Goal: Task Accomplishment & Management: Use online tool/utility

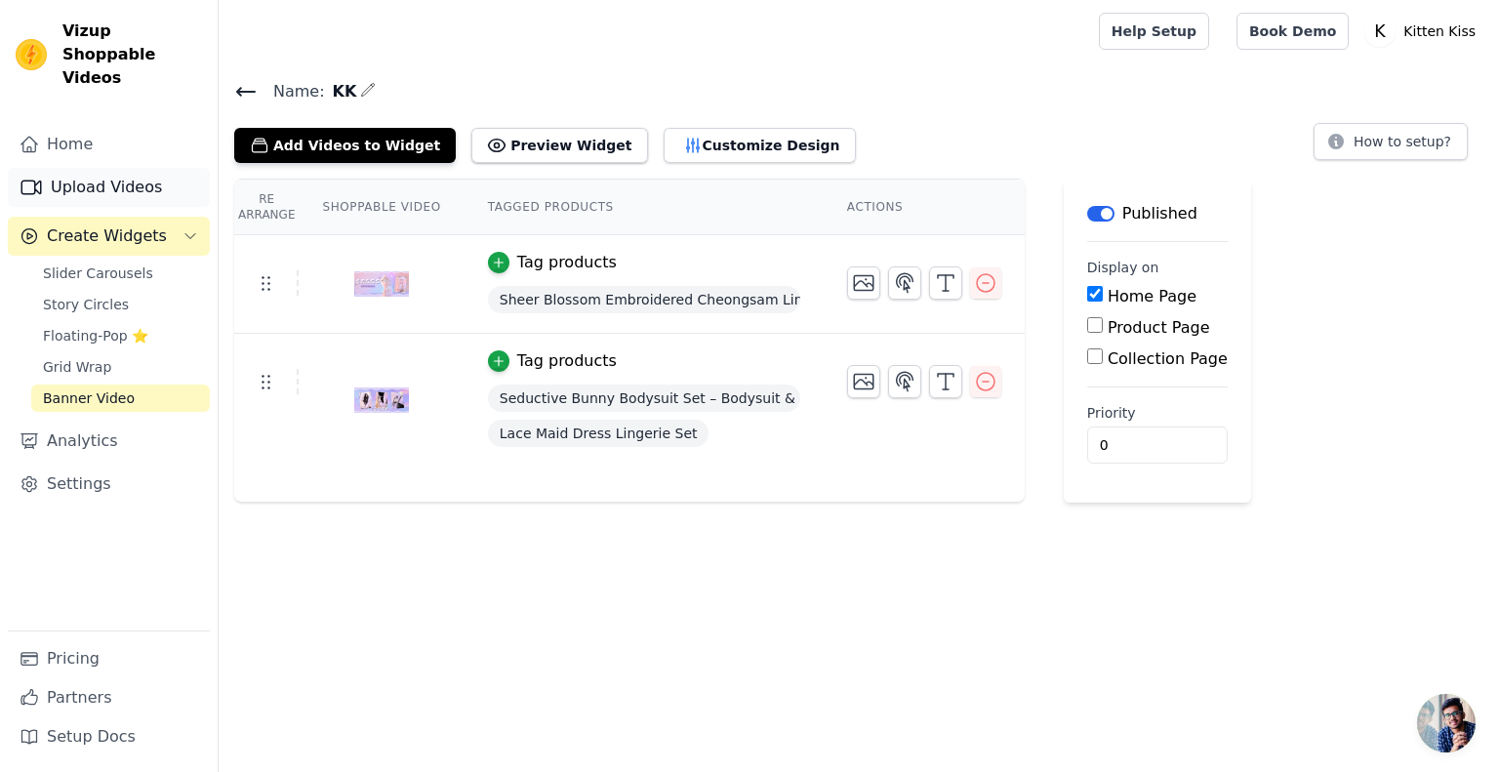
click at [118, 173] on link "Upload Videos" at bounding box center [109, 187] width 202 height 39
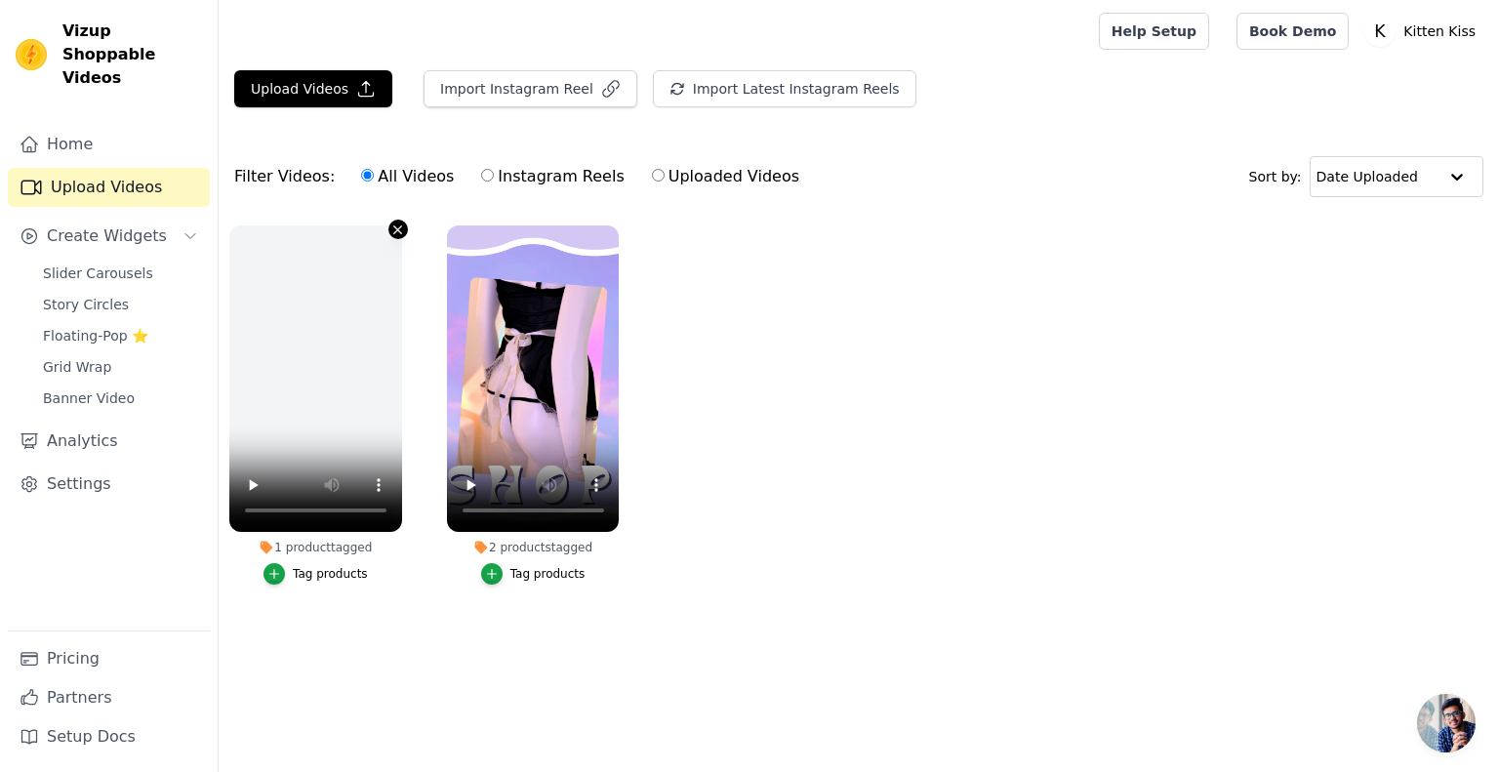
click at [398, 227] on icon "button" at bounding box center [398, 229] width 8 height 8
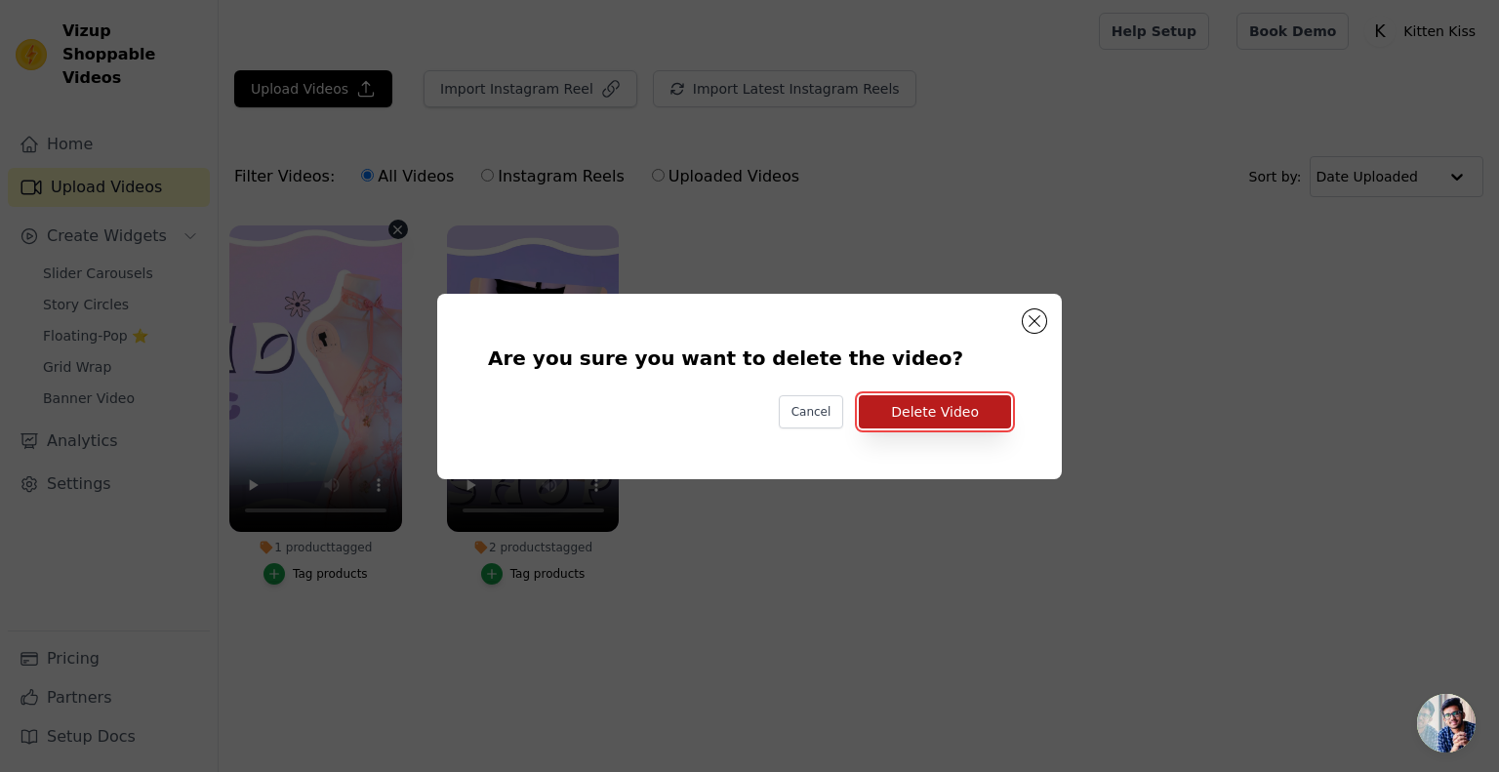
click at [901, 415] on button "Delete Video" at bounding box center [935, 411] width 152 height 33
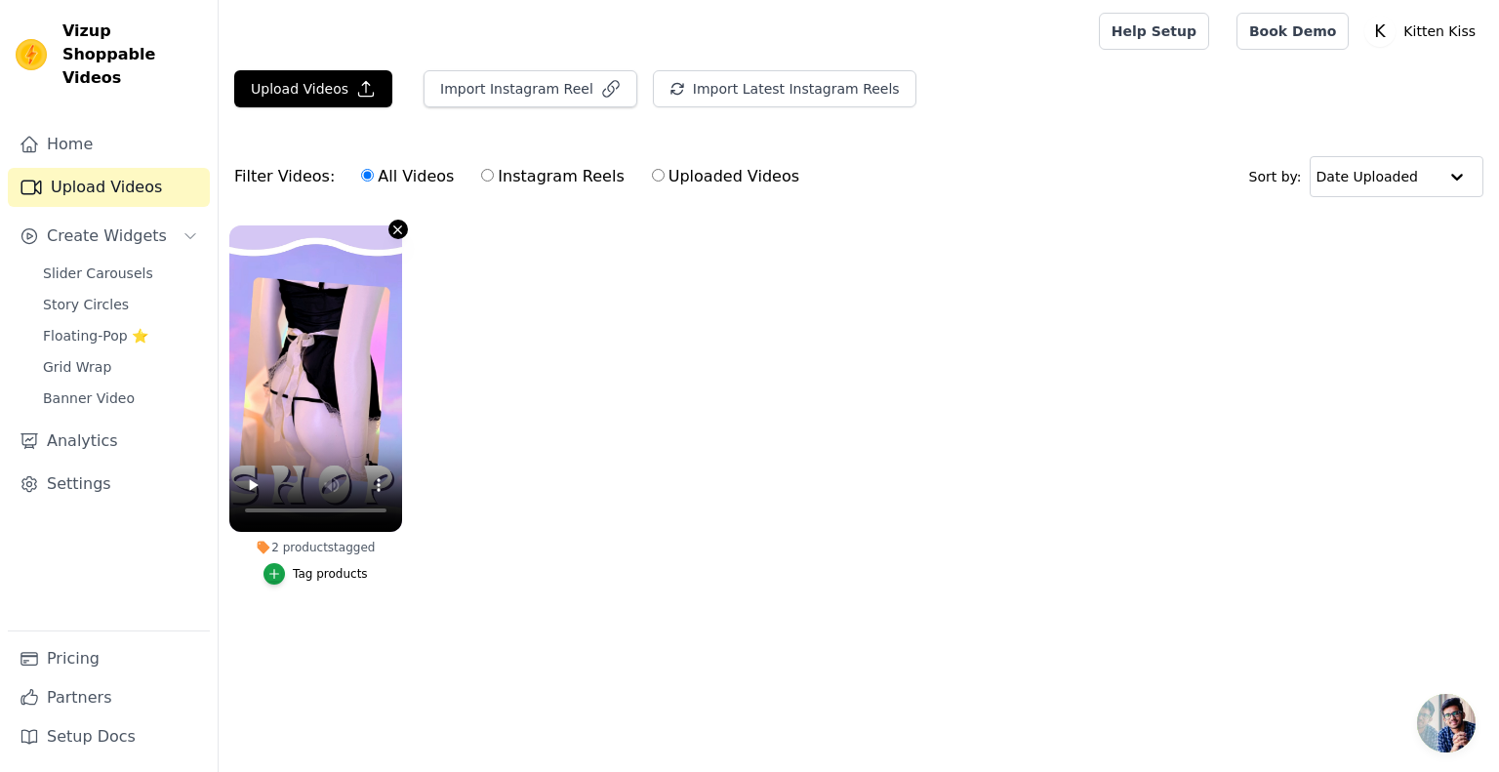
click at [399, 230] on icon "button" at bounding box center [398, 229] width 8 height 8
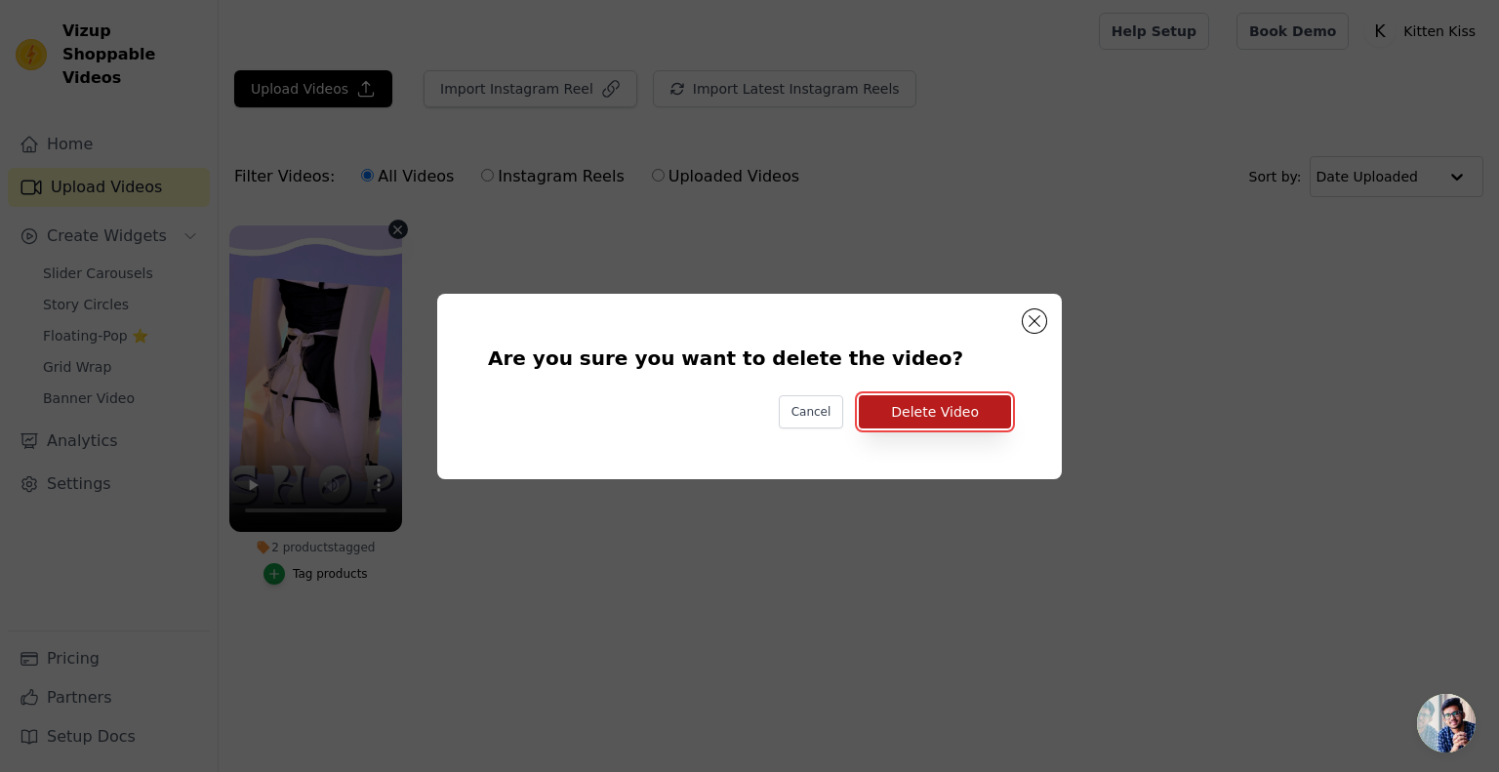
click at [940, 410] on button "Delete Video" at bounding box center [935, 411] width 152 height 33
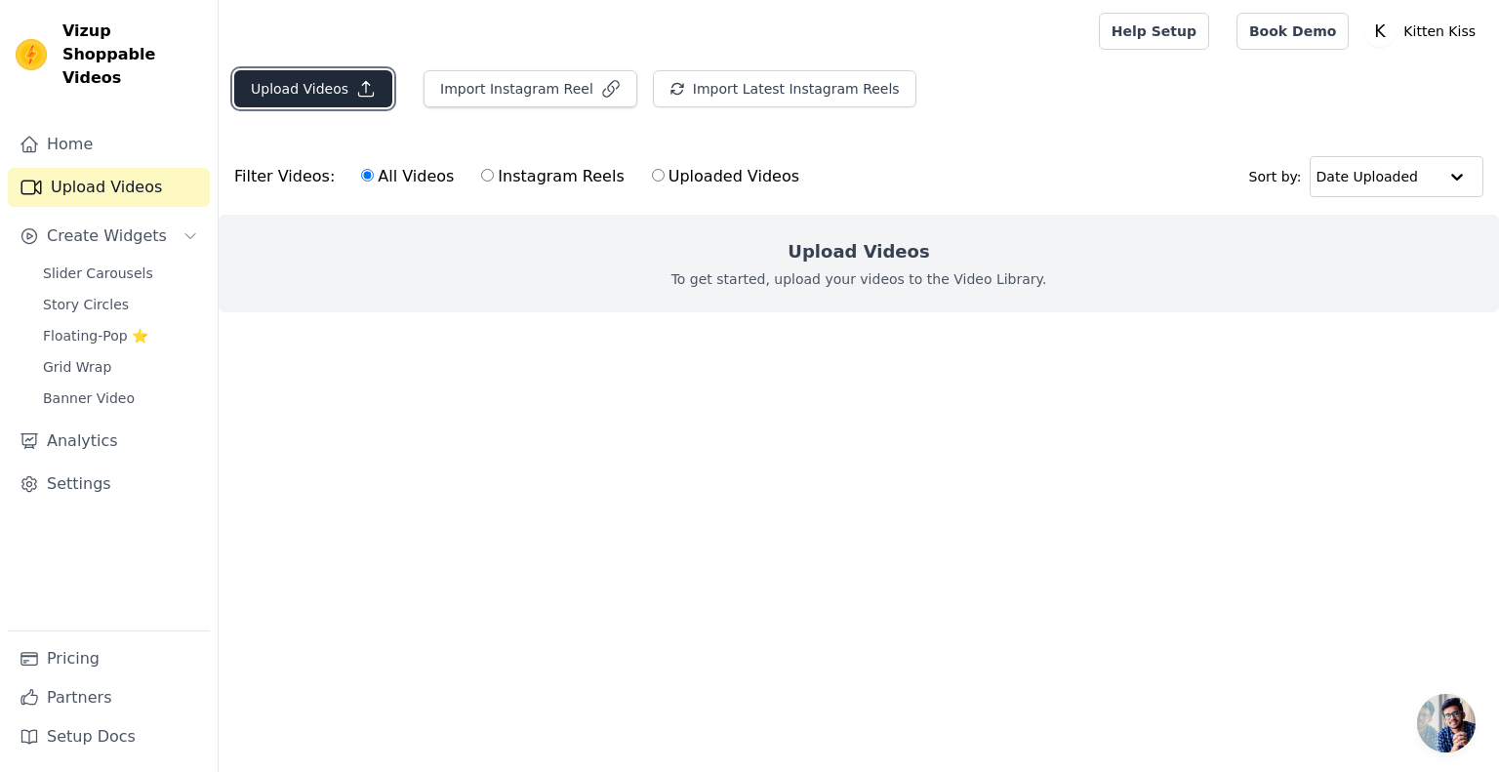
click at [340, 91] on button "Upload Videos" at bounding box center [313, 88] width 158 height 37
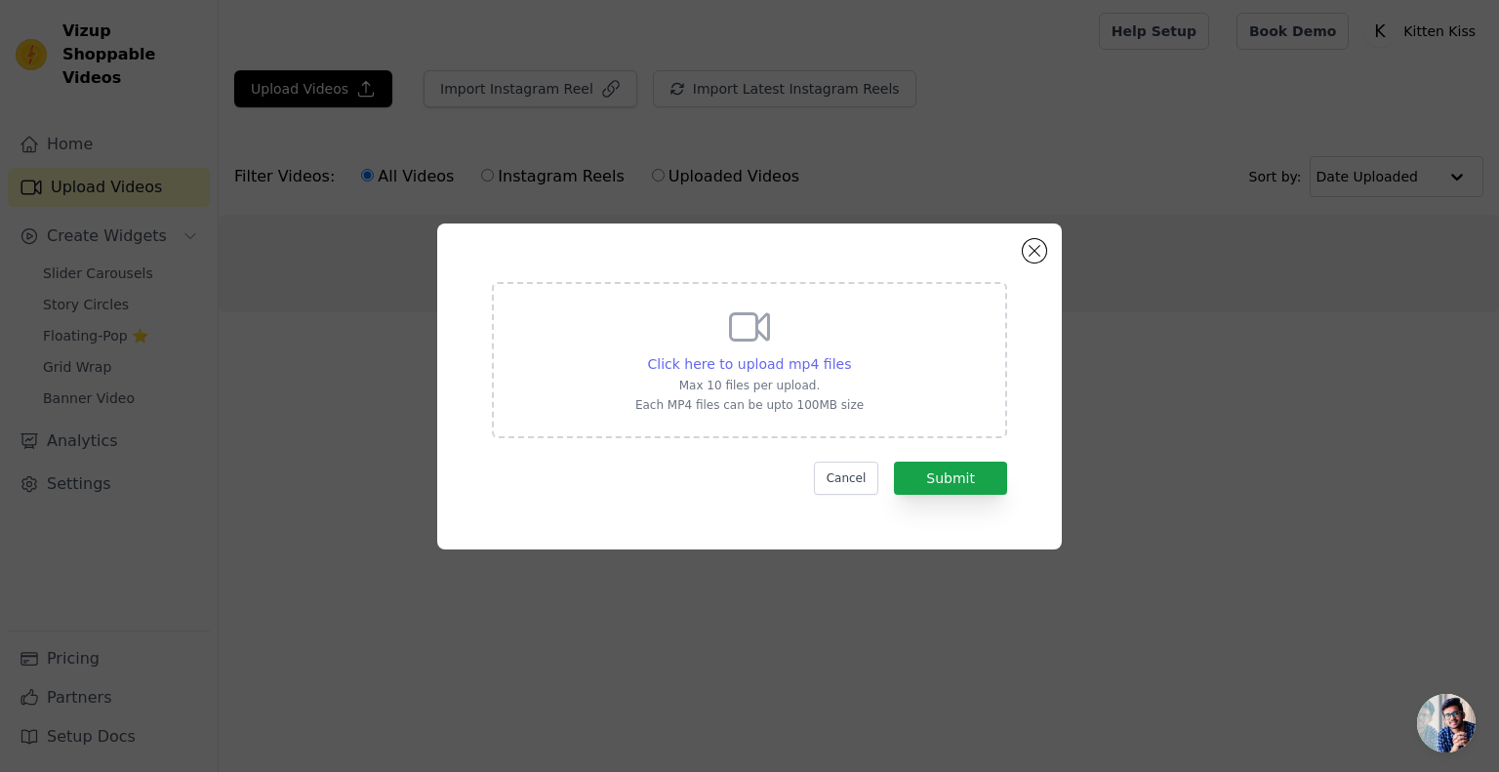
click at [817, 367] on span "Click here to upload mp4 files" at bounding box center [750, 364] width 204 height 16
click at [850, 354] on input "Click here to upload mp4 files Max 10 files per upload. Each MP4 files can be u…" at bounding box center [850, 353] width 1 height 1
type input "C:\fakepath\DIGICO-1 SHOPIFY BANNERS 的複本 (4).mp4"
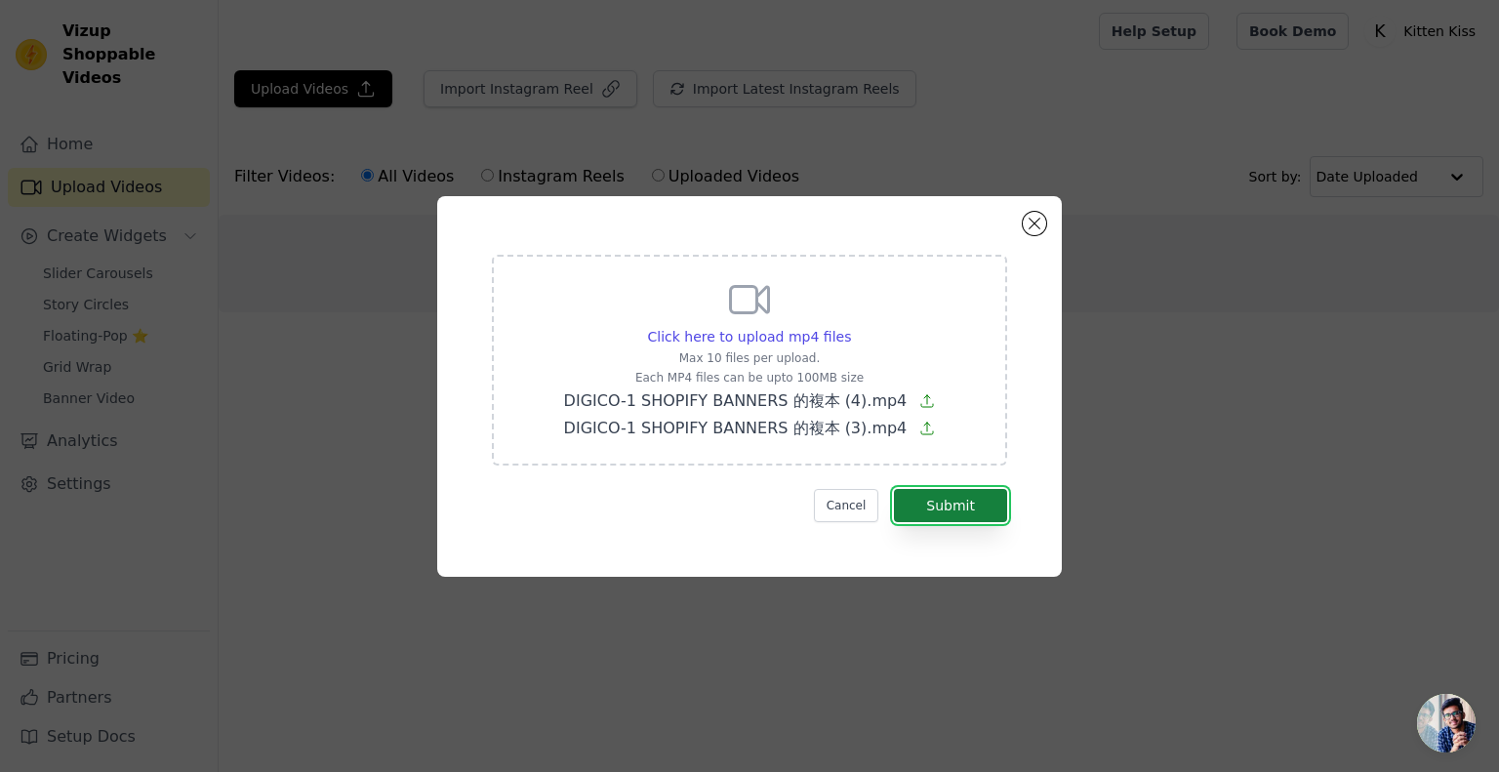
click at [979, 518] on button "Submit" at bounding box center [950, 505] width 113 height 33
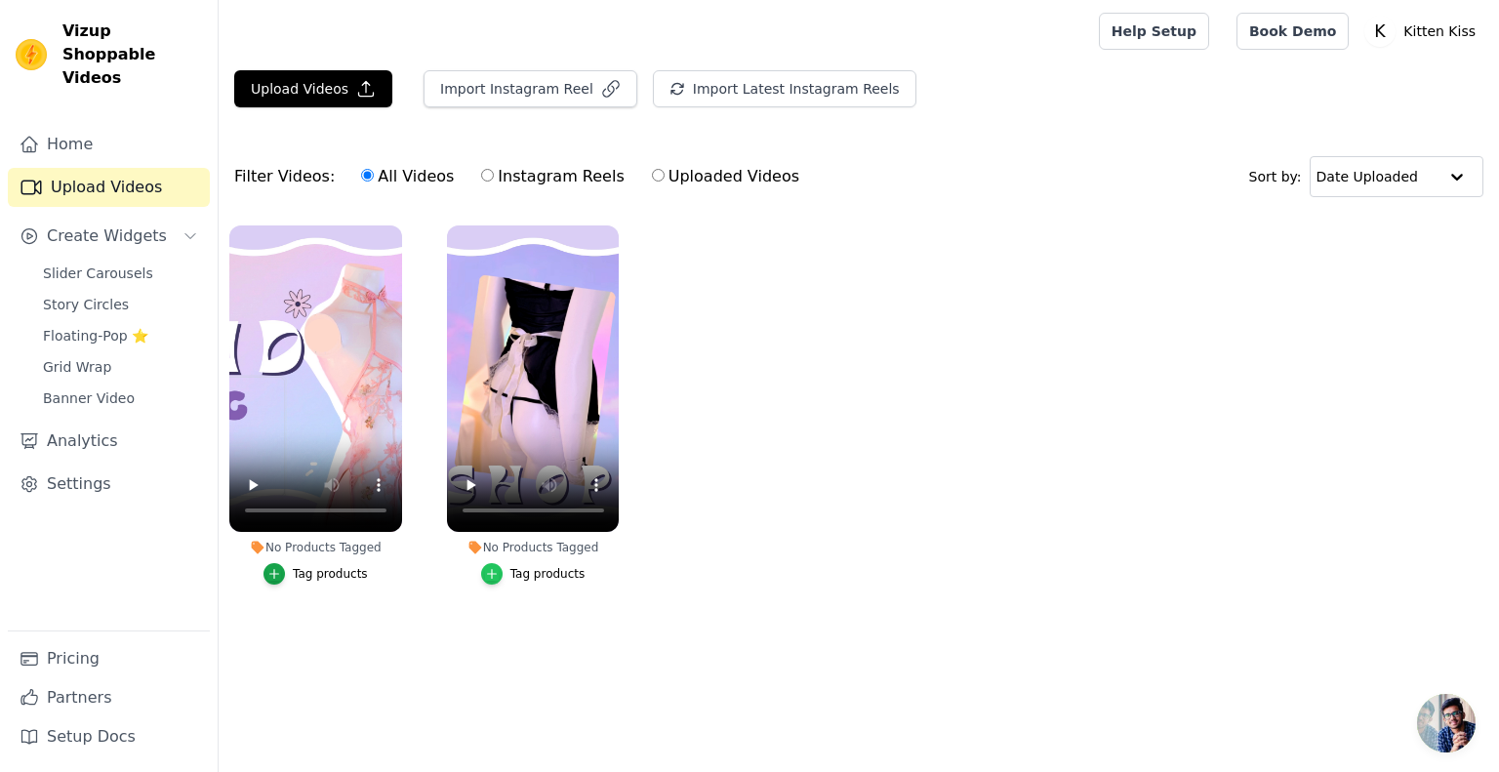
click at [496, 575] on icon "button" at bounding box center [491, 574] width 9 height 9
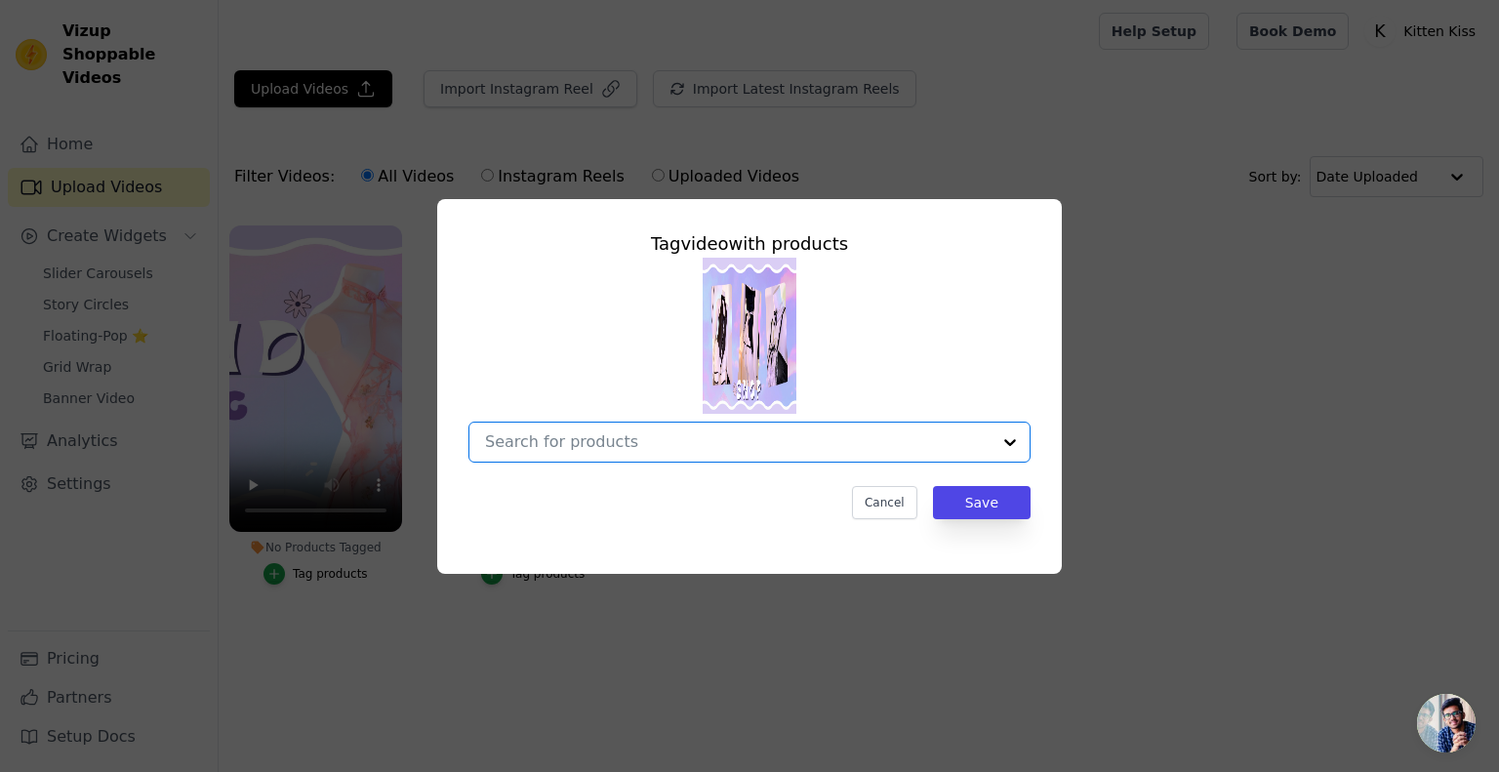
click at [777, 440] on input "No Products Tagged Tag video with products Option undefined, selected. Select i…" at bounding box center [737, 441] width 505 height 19
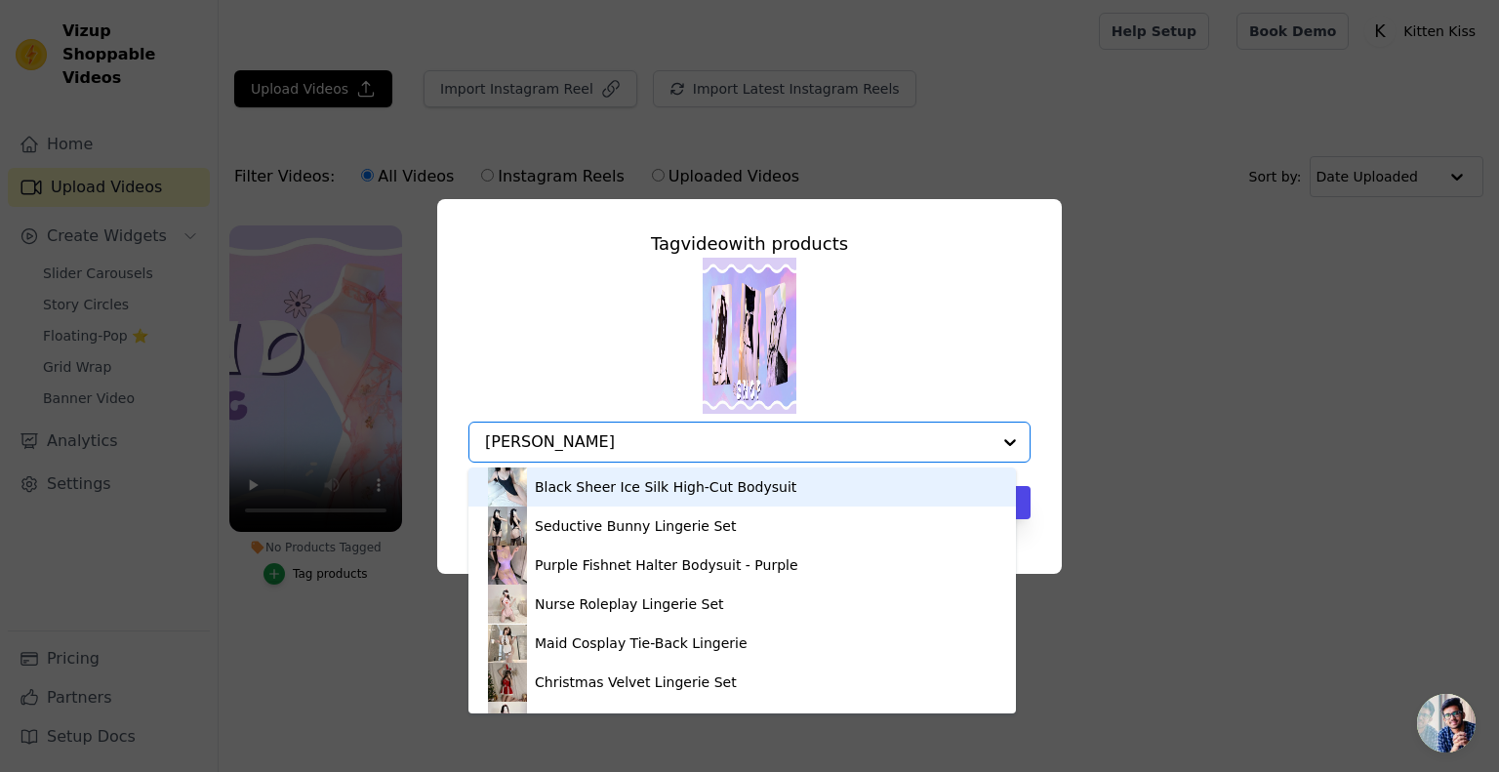
type input "bunny"
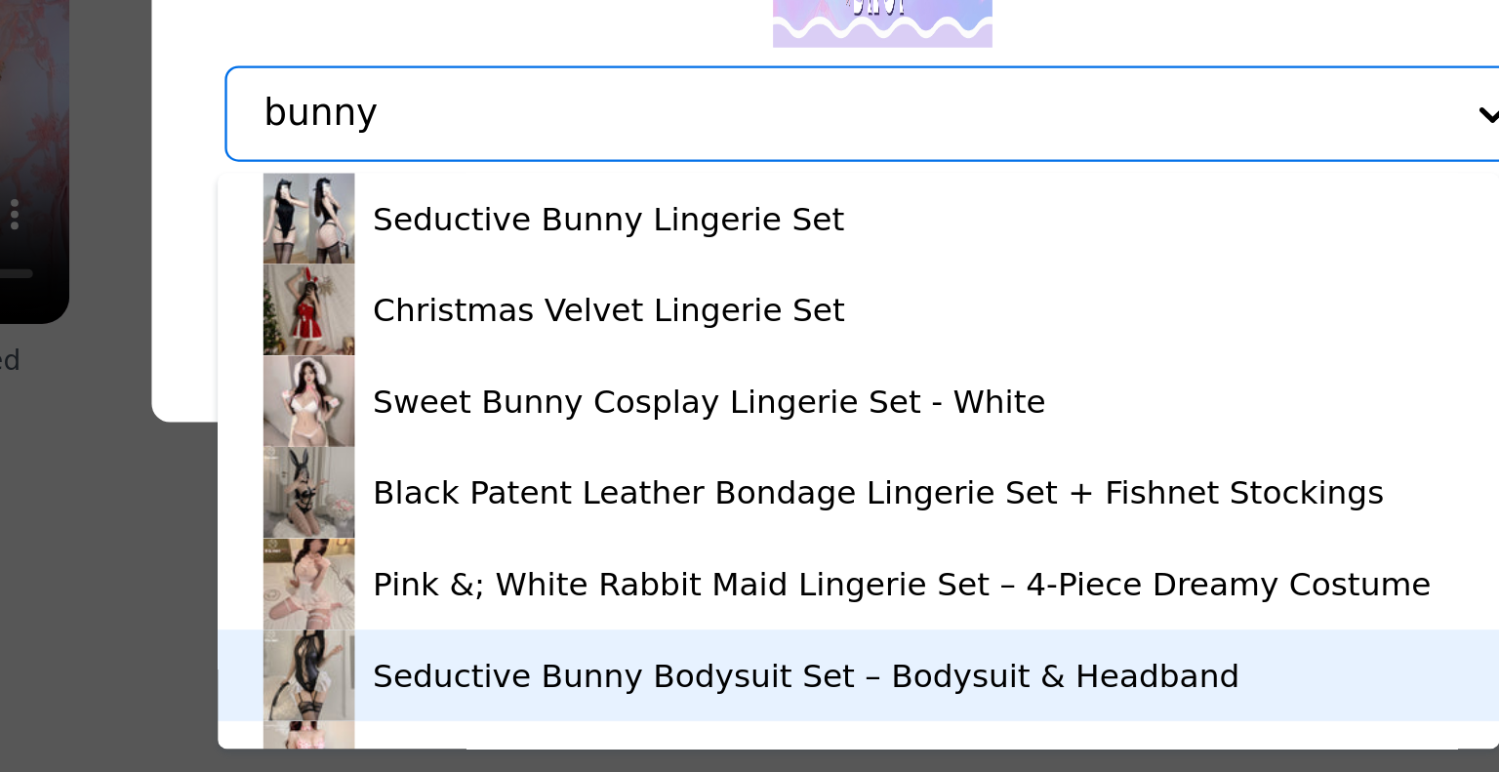
click at [556, 693] on div "Seductive Bunny Bodysuit Set – Bodysuit & Headband" at bounding box center [739, 681] width 508 height 39
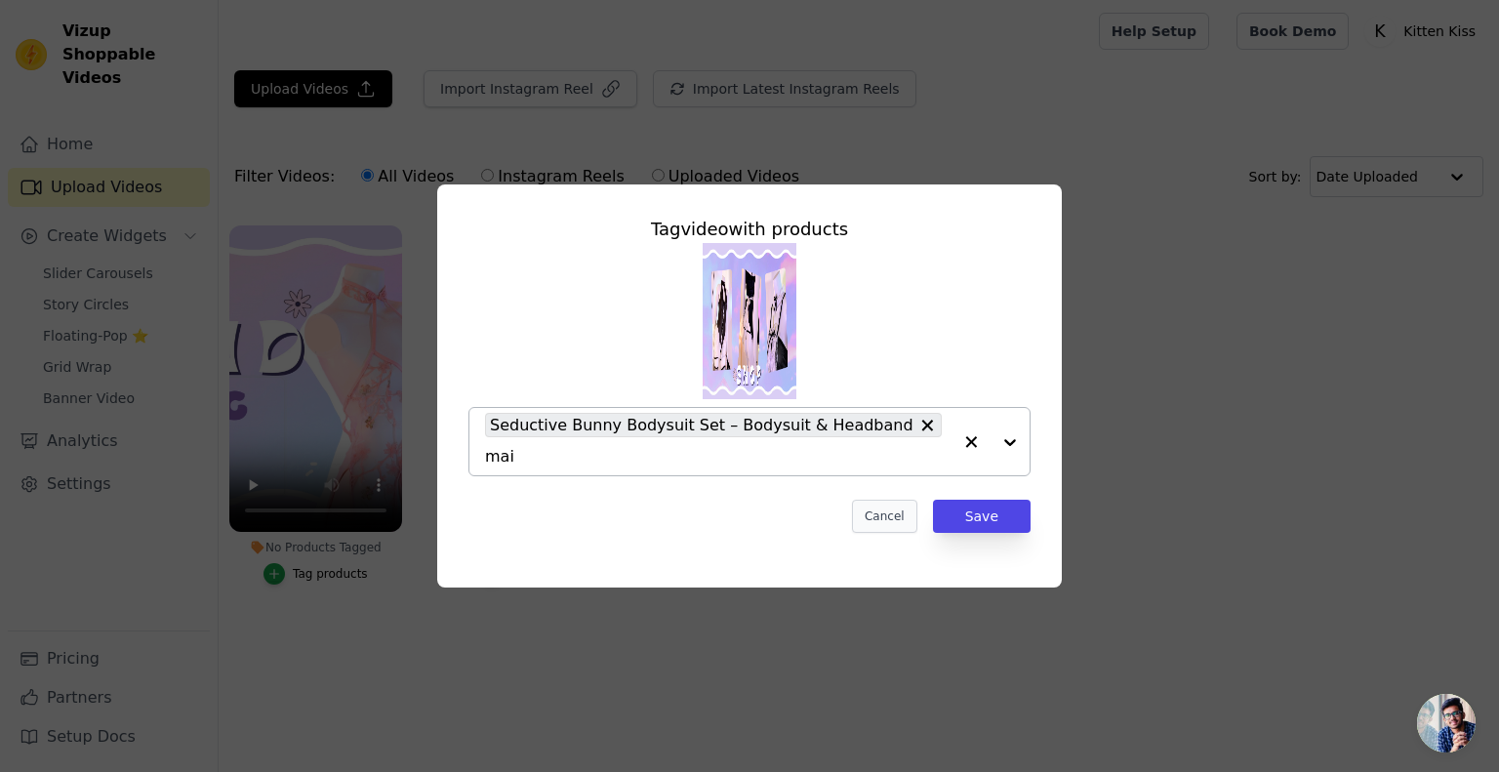
type input "maid"
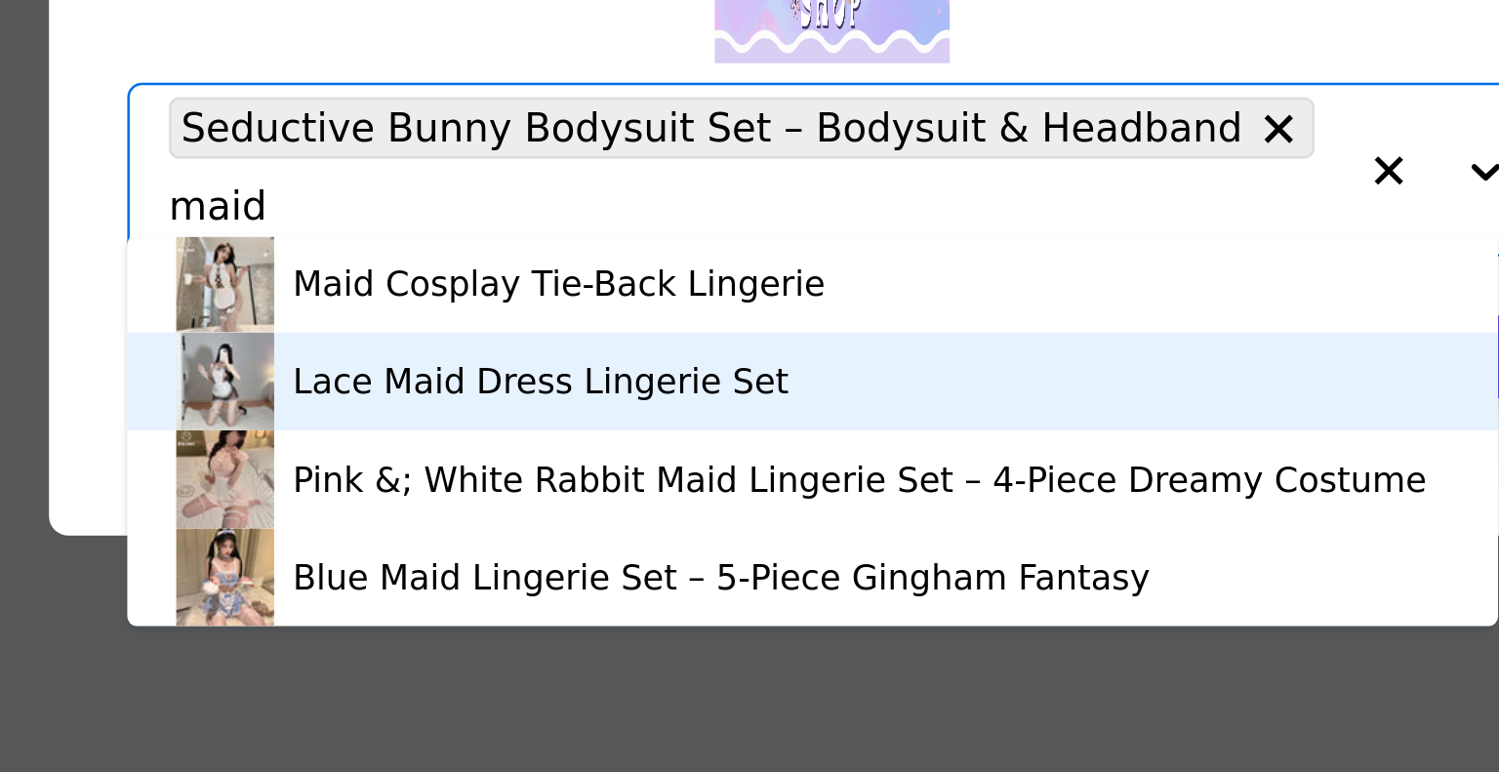
click at [638, 524] on div "Lace Maid Dress Lingerie Set" at bounding box center [634, 526] width 198 height 20
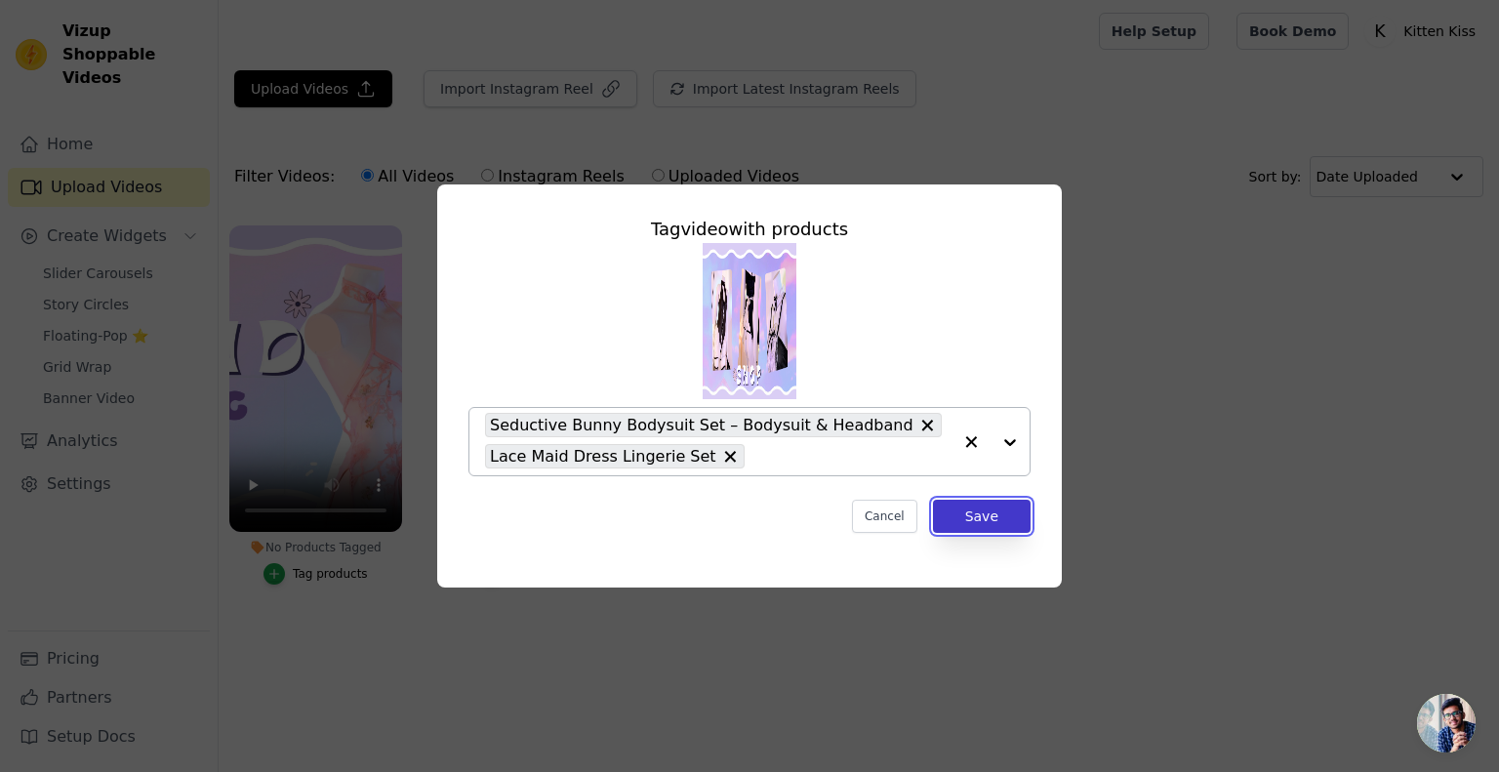
click at [1016, 527] on button "Save" at bounding box center [982, 516] width 98 height 33
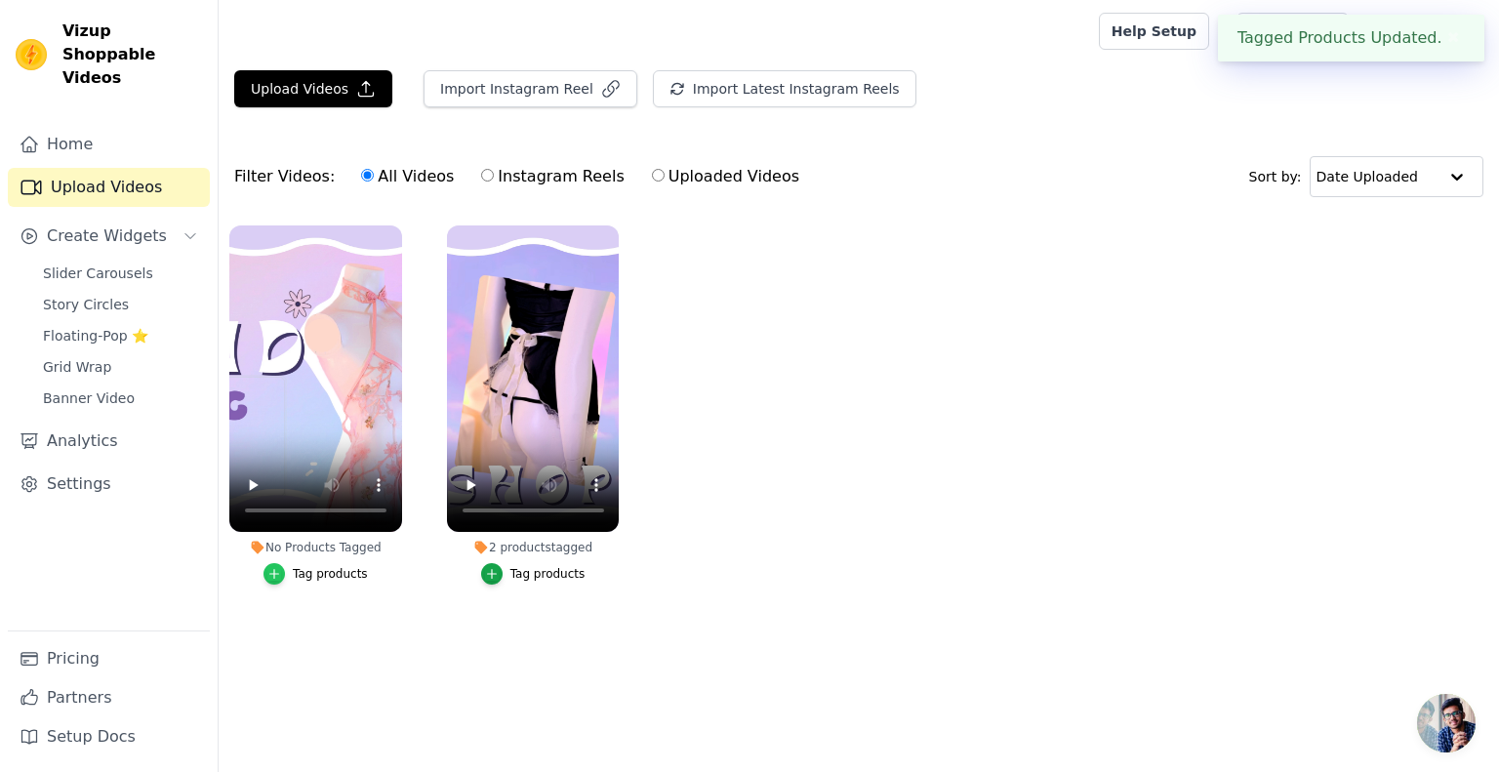
click at [268, 576] on div "button" at bounding box center [273, 573] width 21 height 21
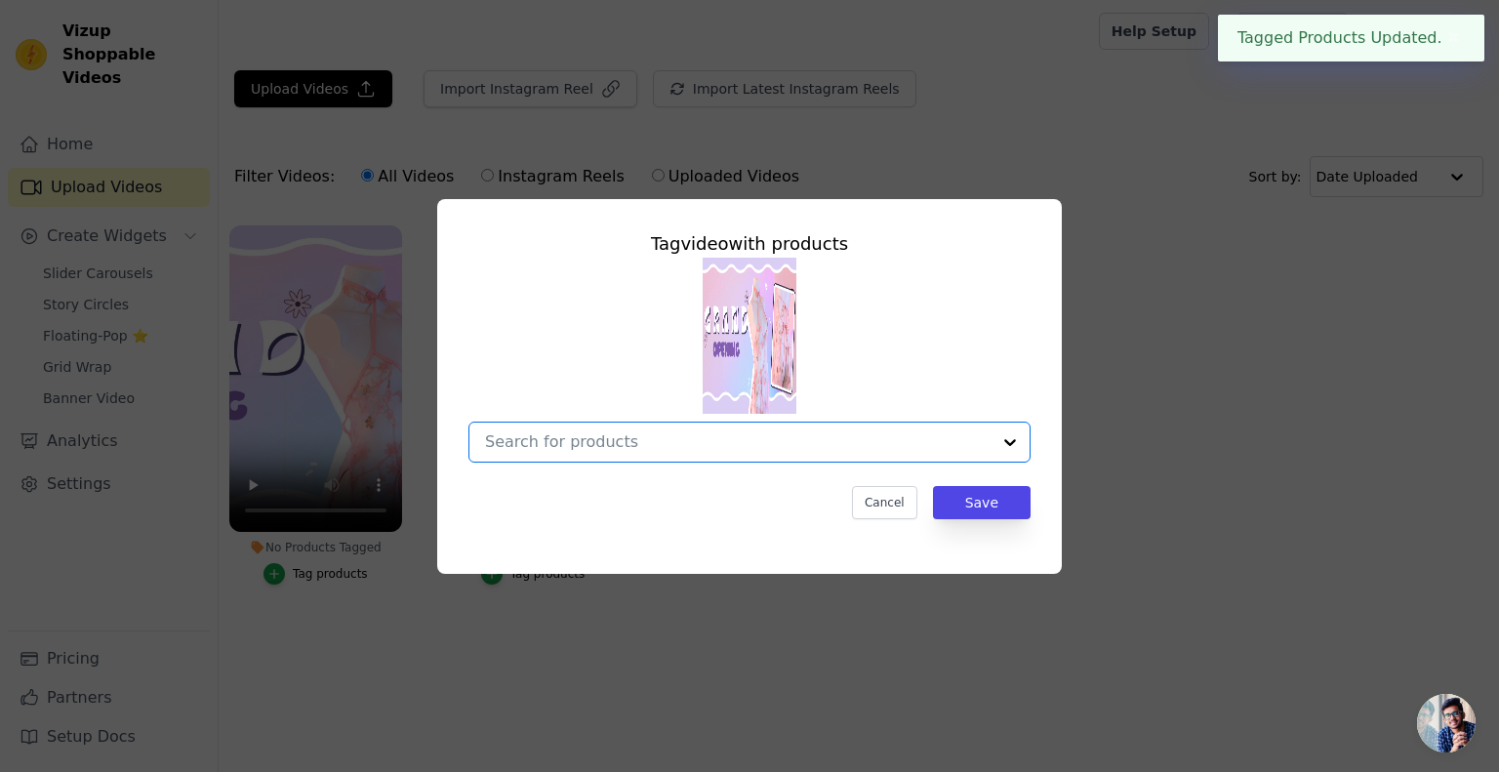
click at [766, 440] on input "No Products Tagged Tag video with products Option undefined, selected. Select i…" at bounding box center [737, 441] width 505 height 19
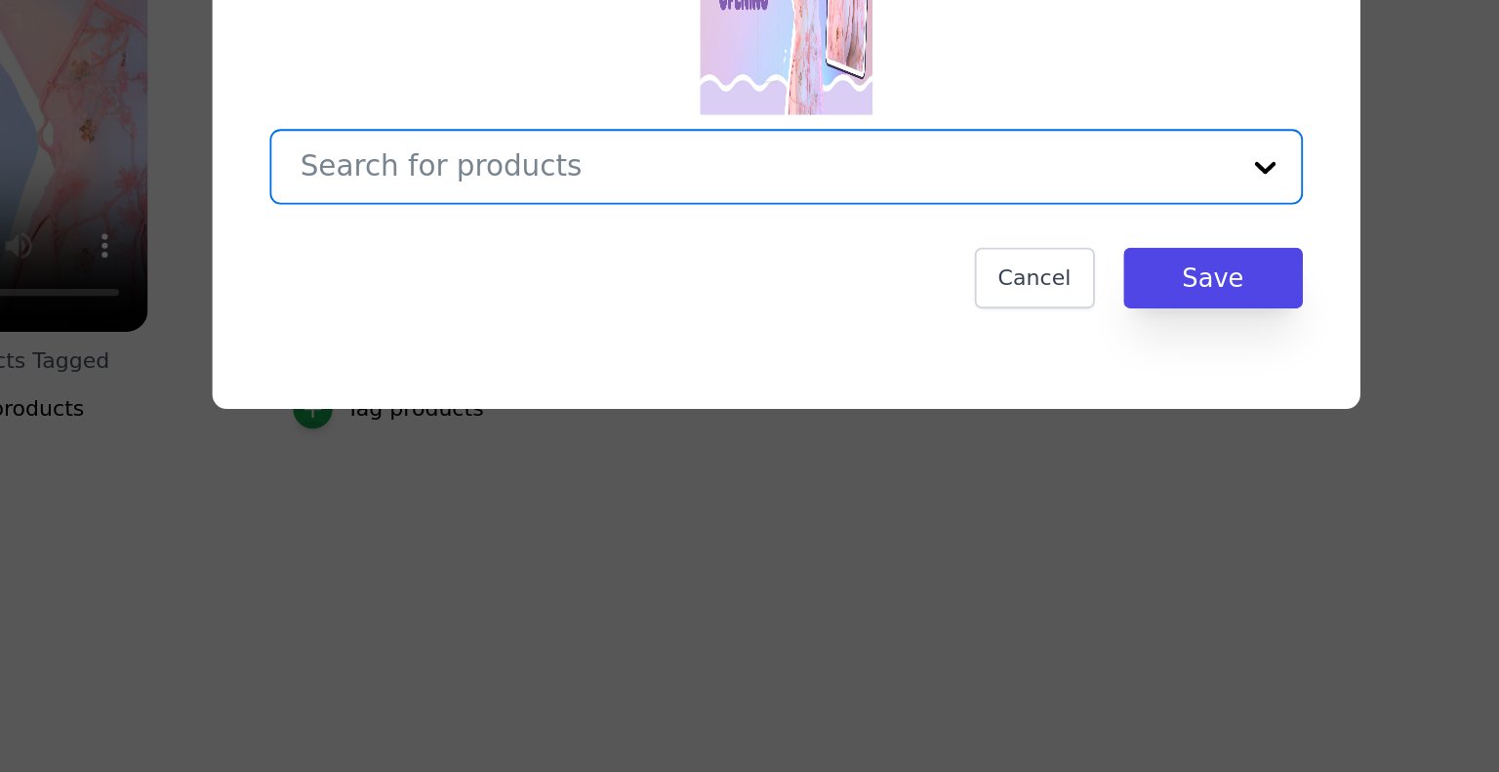
click at [546, 448] on input "No Products Tagged Tag video with products Option undefined, selected. Select i…" at bounding box center [737, 441] width 505 height 19
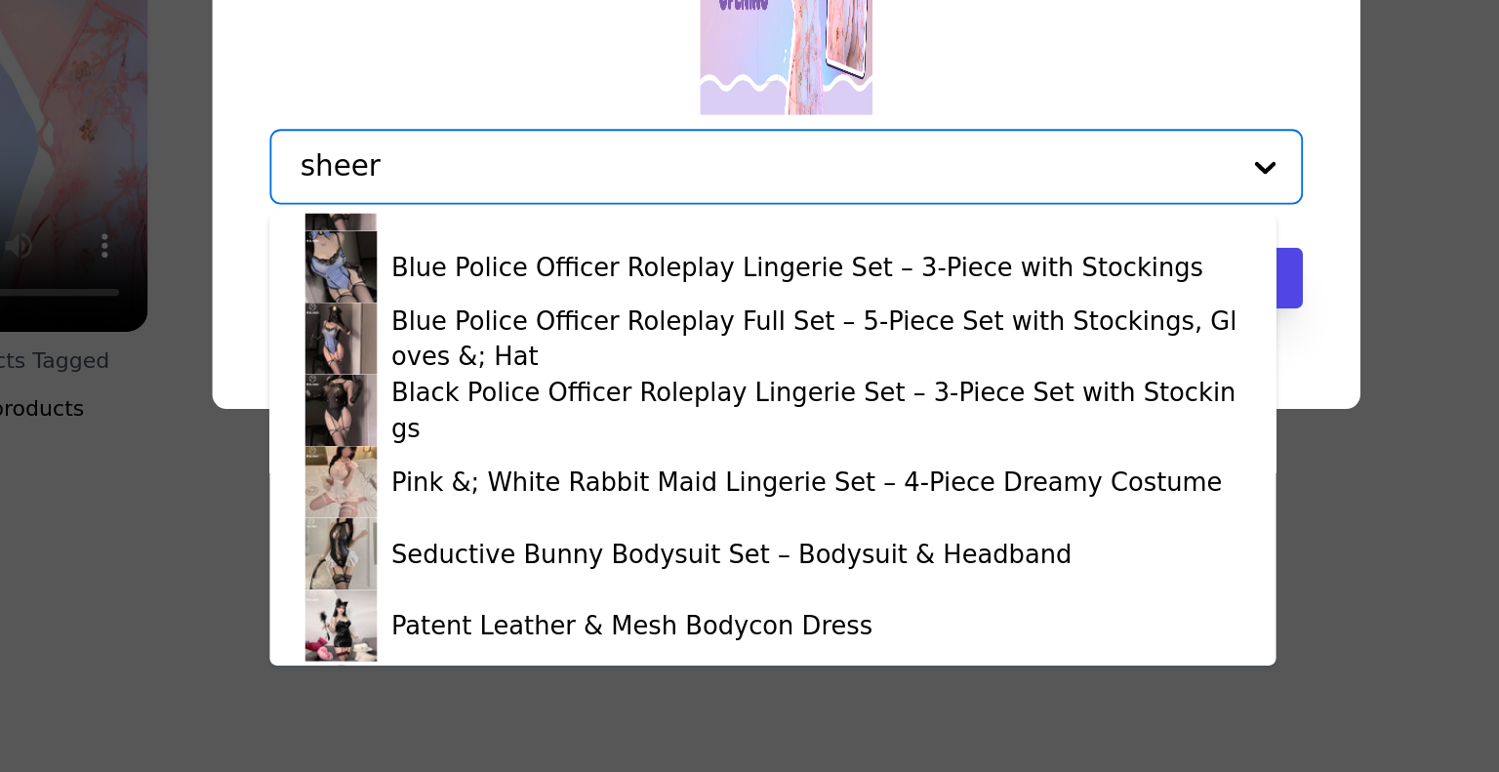
scroll to position [300, 0]
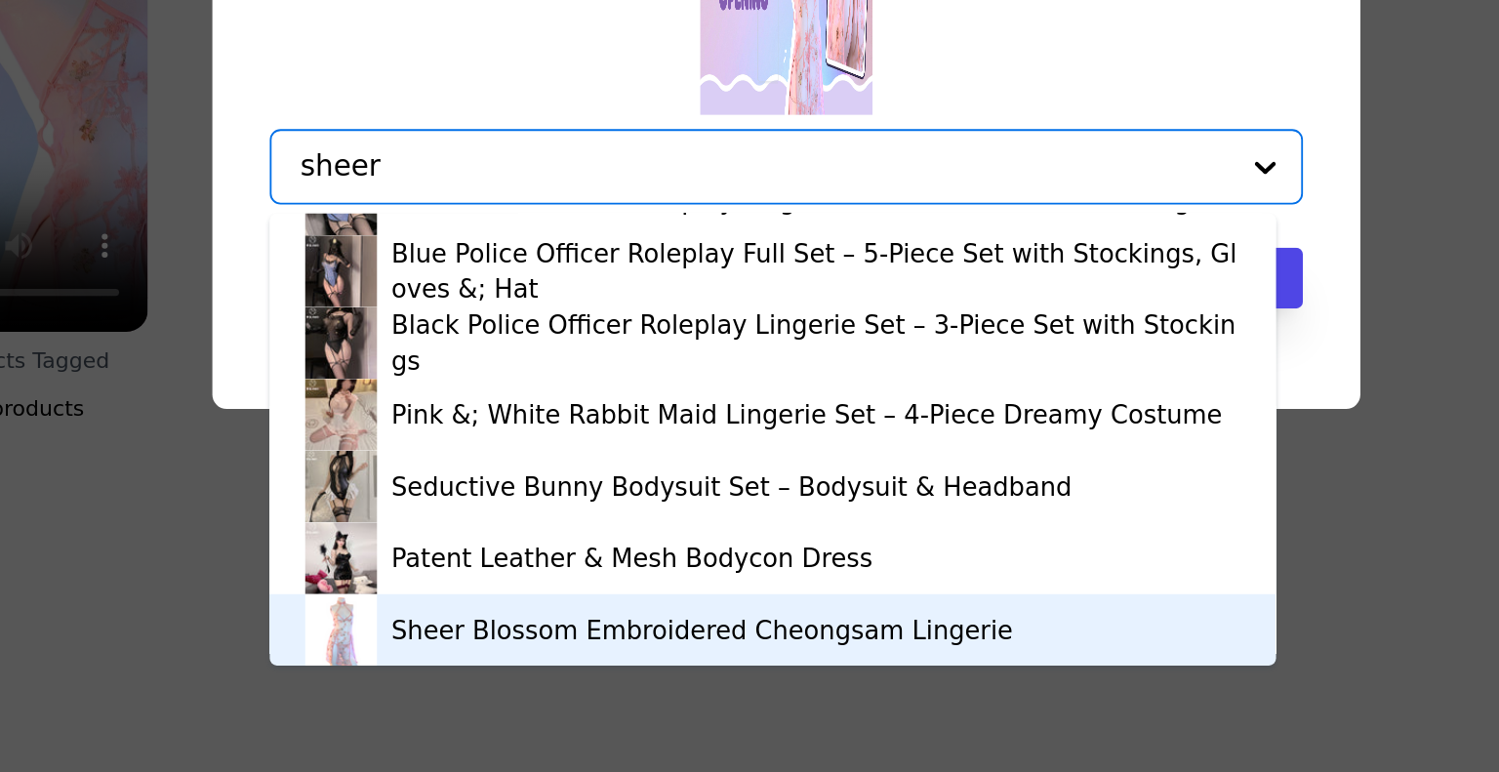
type input "sheer"
click at [821, 717] on div "Tag video with products Black Sheer Ice Silk High-Cut Bodysuit Tempting Nurse L…" at bounding box center [749, 386] width 1499 height 772
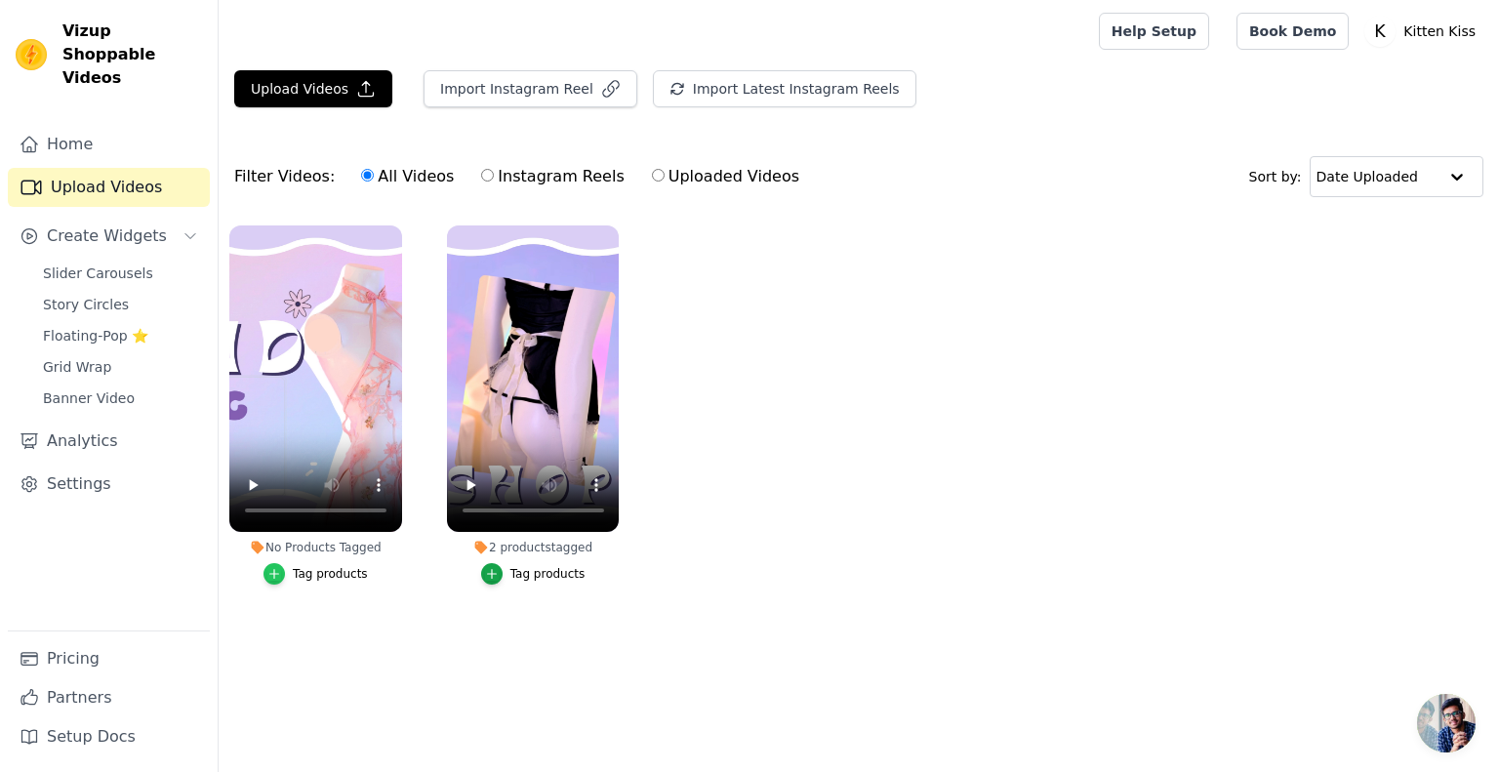
click at [278, 578] on icon "button" at bounding box center [274, 574] width 14 height 14
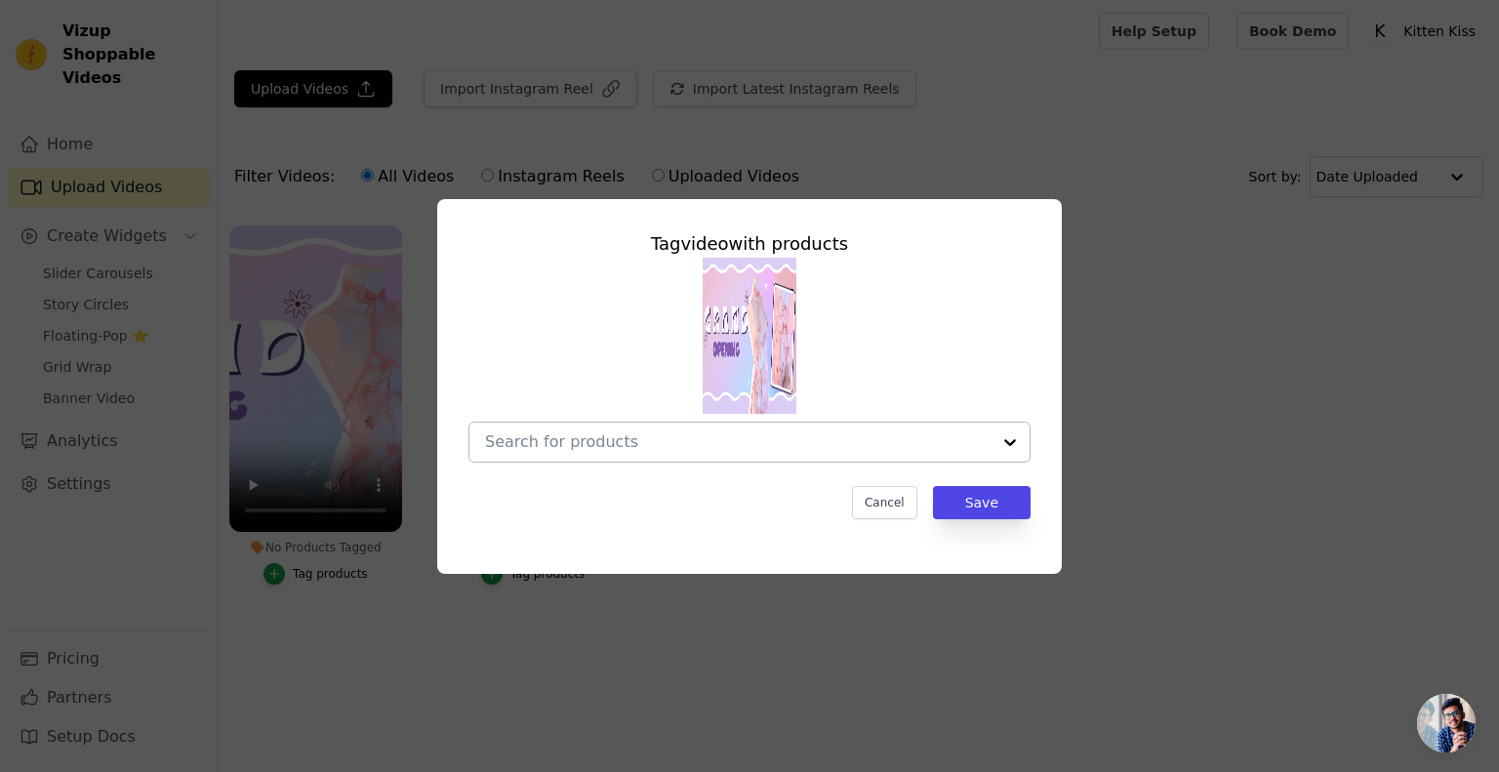
click at [652, 432] on input "No Products Tagged Tag video with products Cancel Save Tag products" at bounding box center [737, 441] width 505 height 19
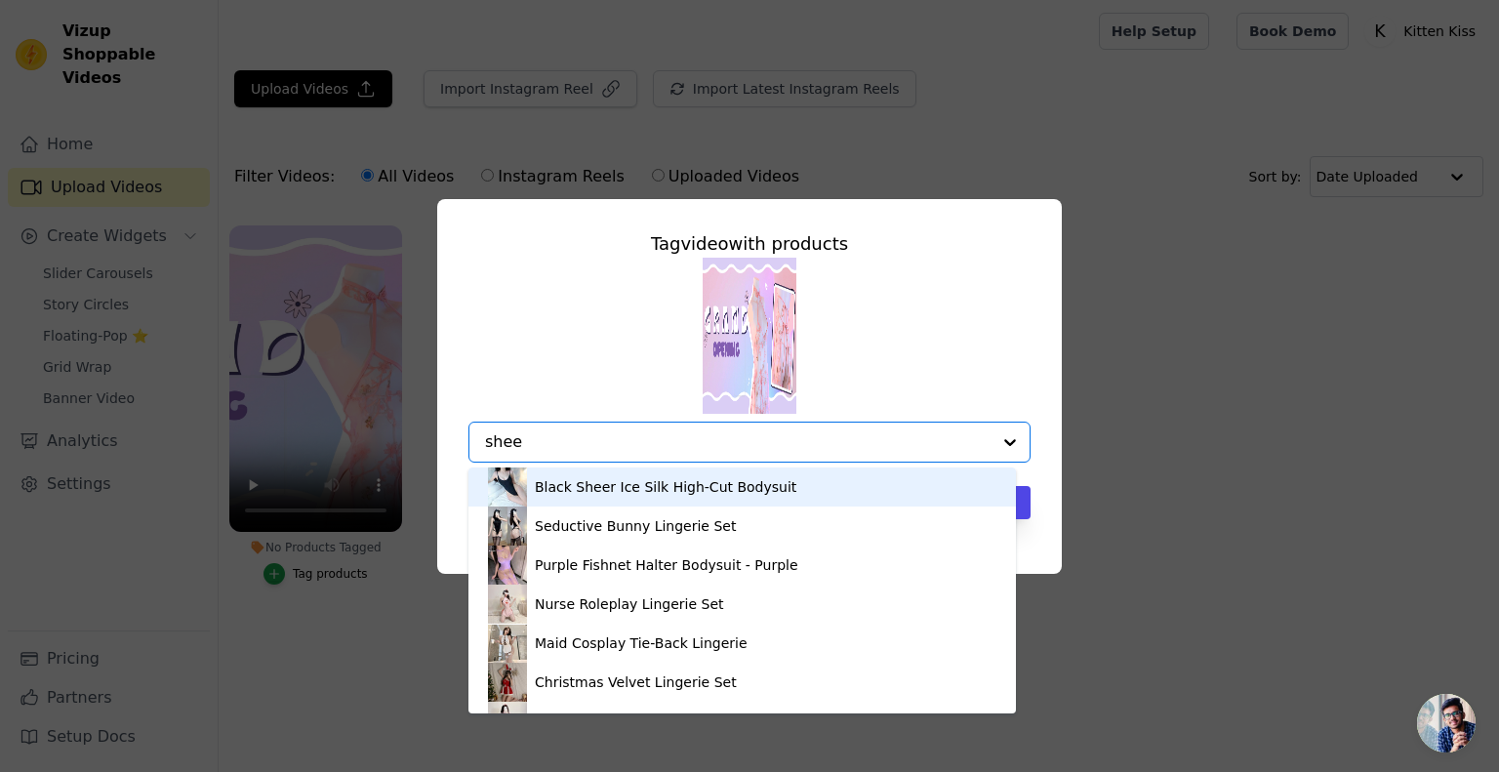
type input "sheer"
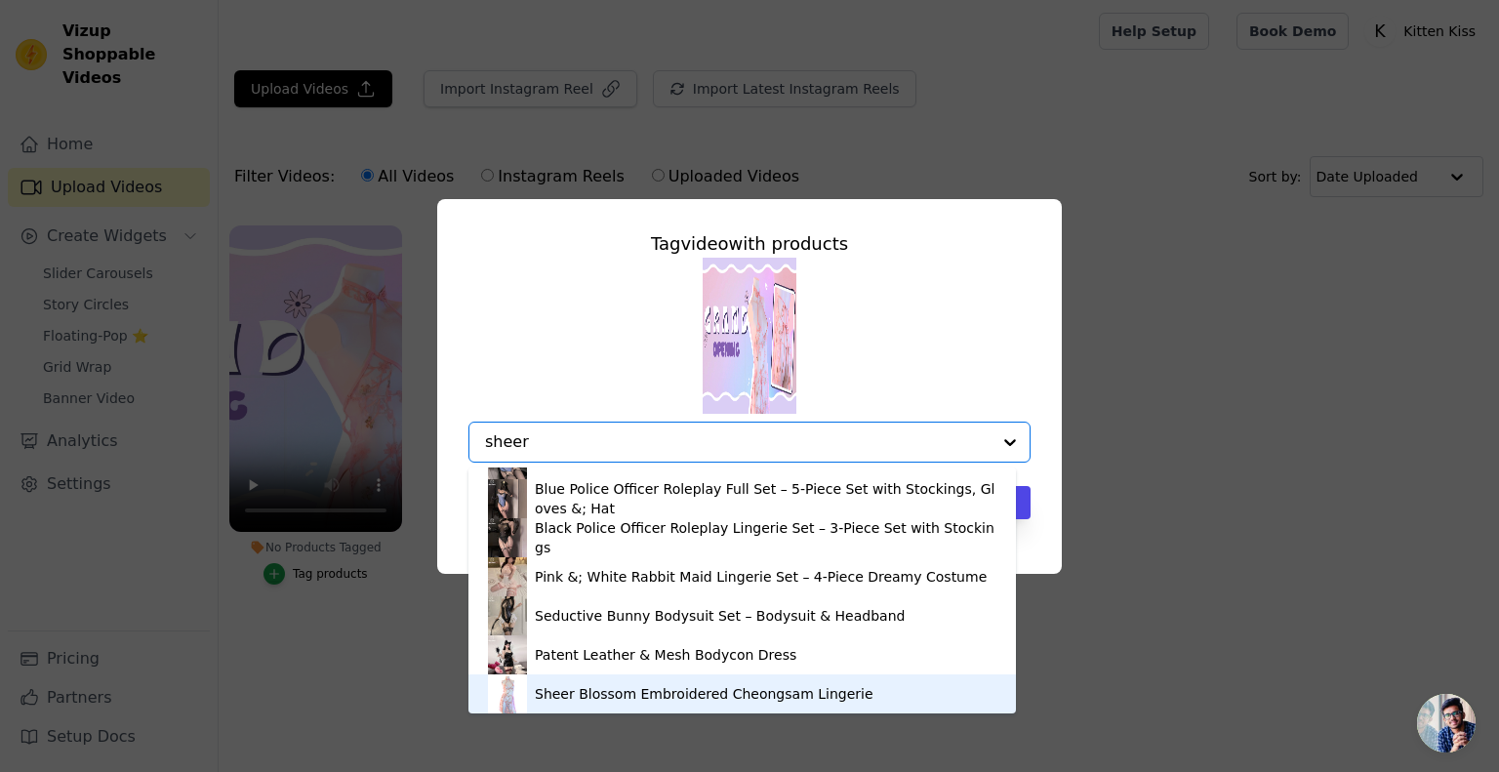
click at [574, 701] on div "Sheer Blossom Embroidered Cheongsam Lingerie" at bounding box center [704, 694] width 339 height 20
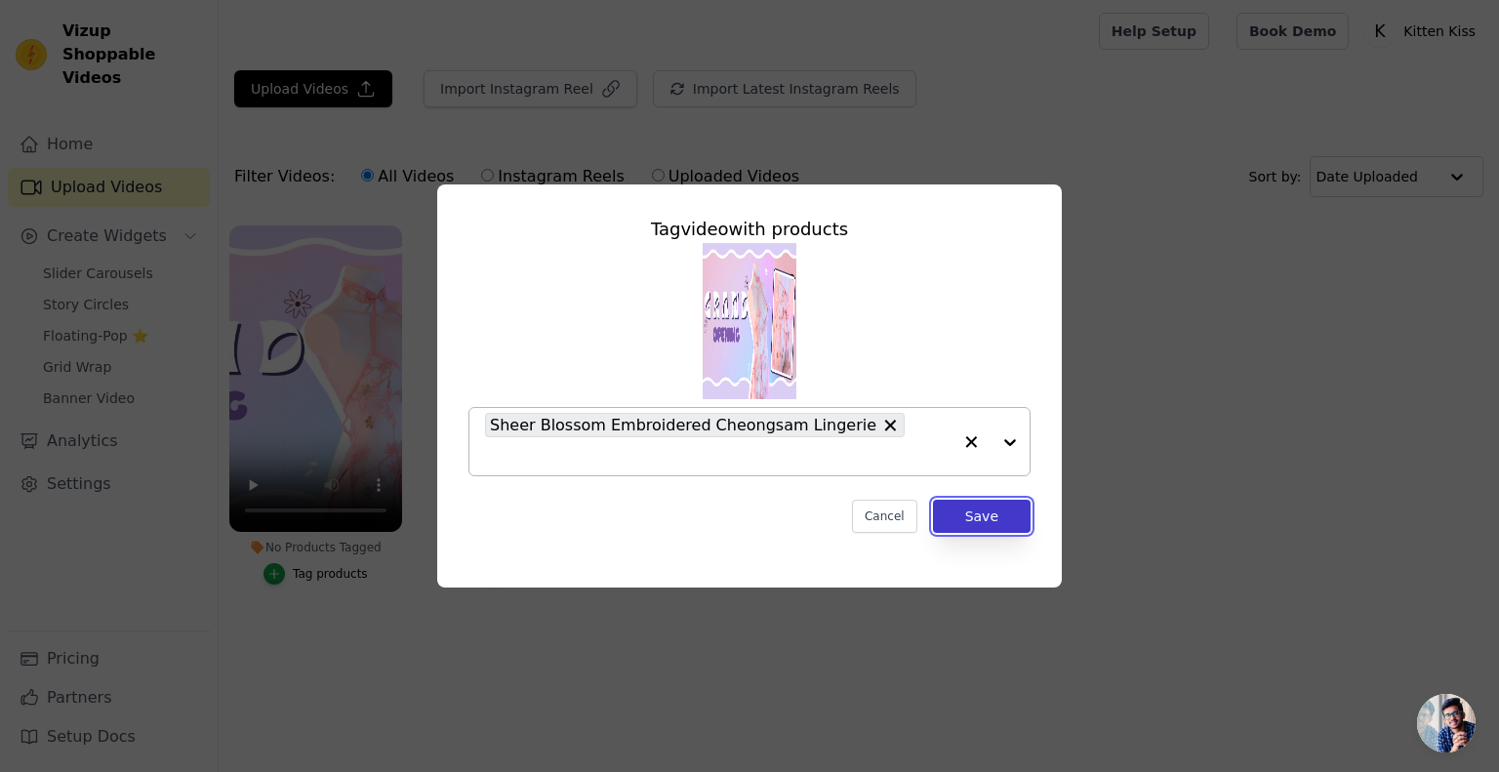
click at [960, 500] on button "Save" at bounding box center [982, 516] width 98 height 33
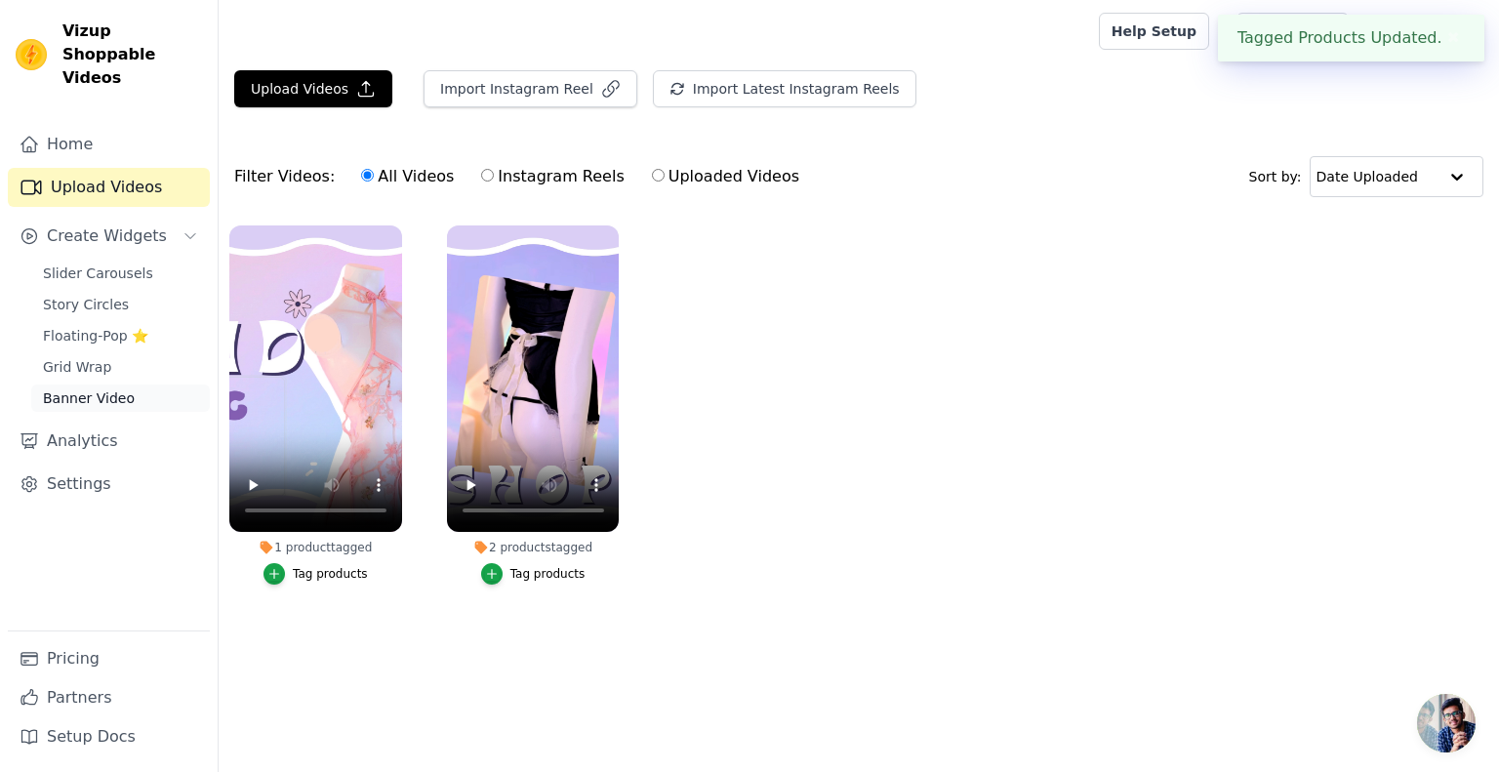
click at [110, 388] on span "Banner Video" at bounding box center [89, 398] width 92 height 20
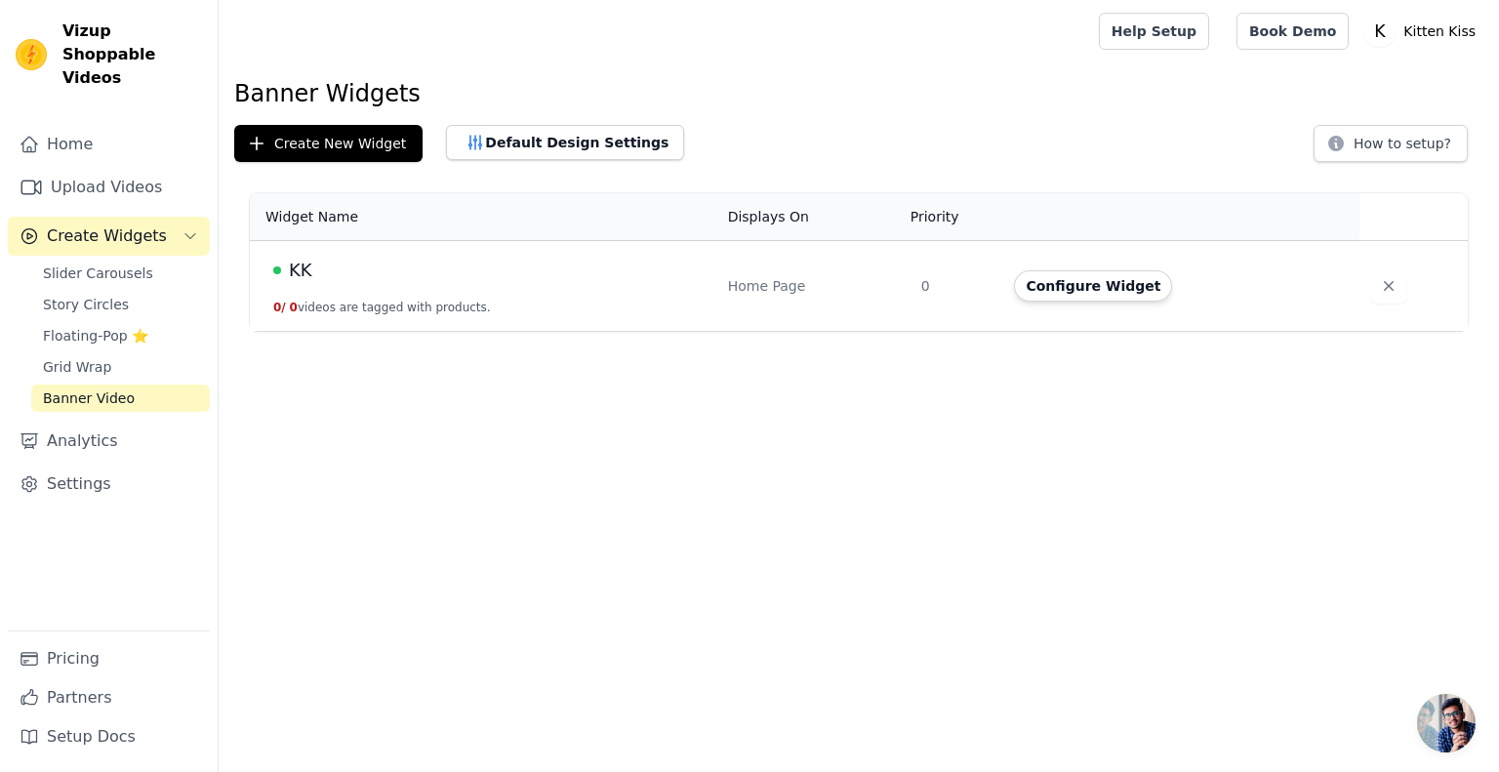
click at [389, 276] on div "KK" at bounding box center [488, 270] width 431 height 27
click at [294, 268] on span "KK" at bounding box center [300, 270] width 23 height 27
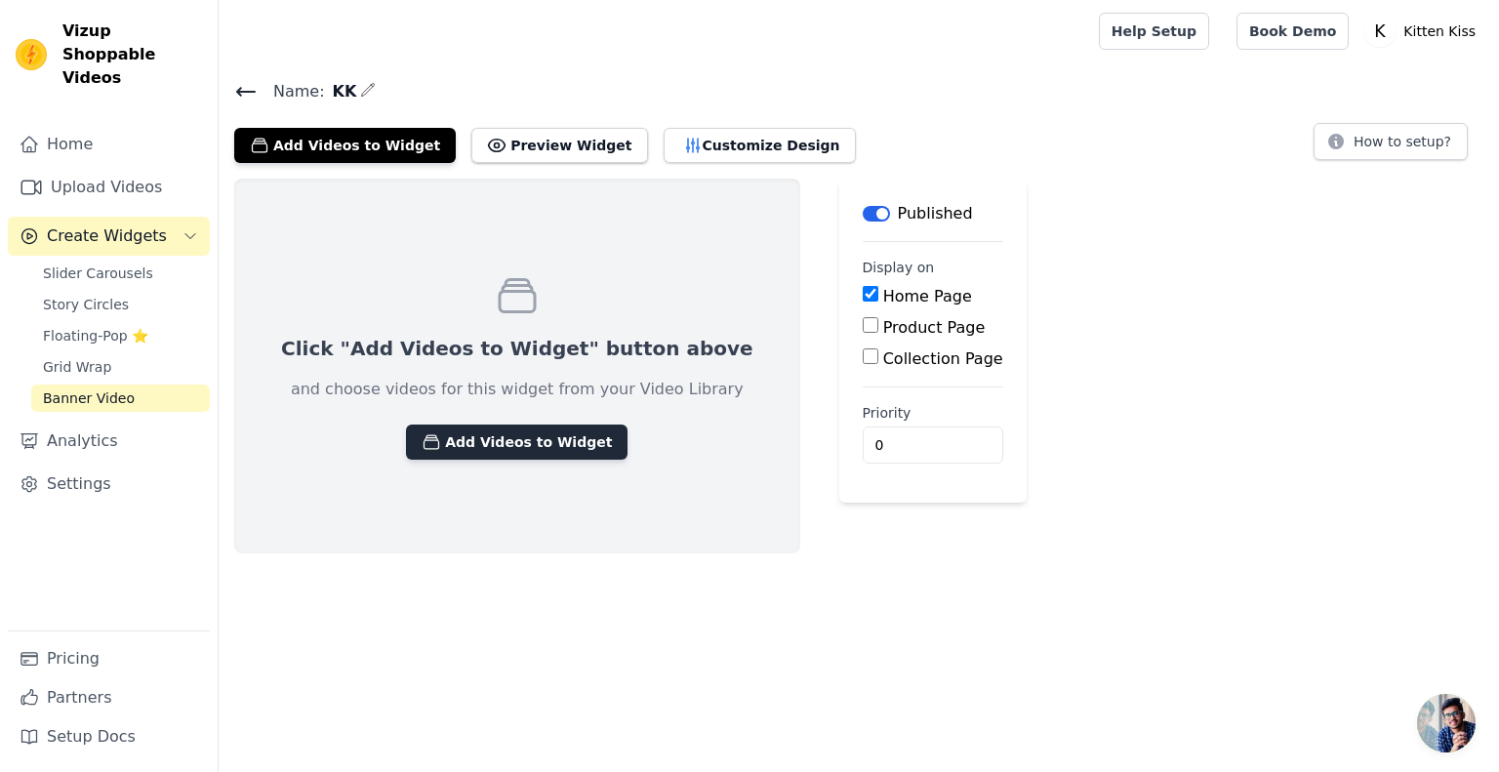
click at [519, 450] on button "Add Videos to Widget" at bounding box center [516, 441] width 221 height 35
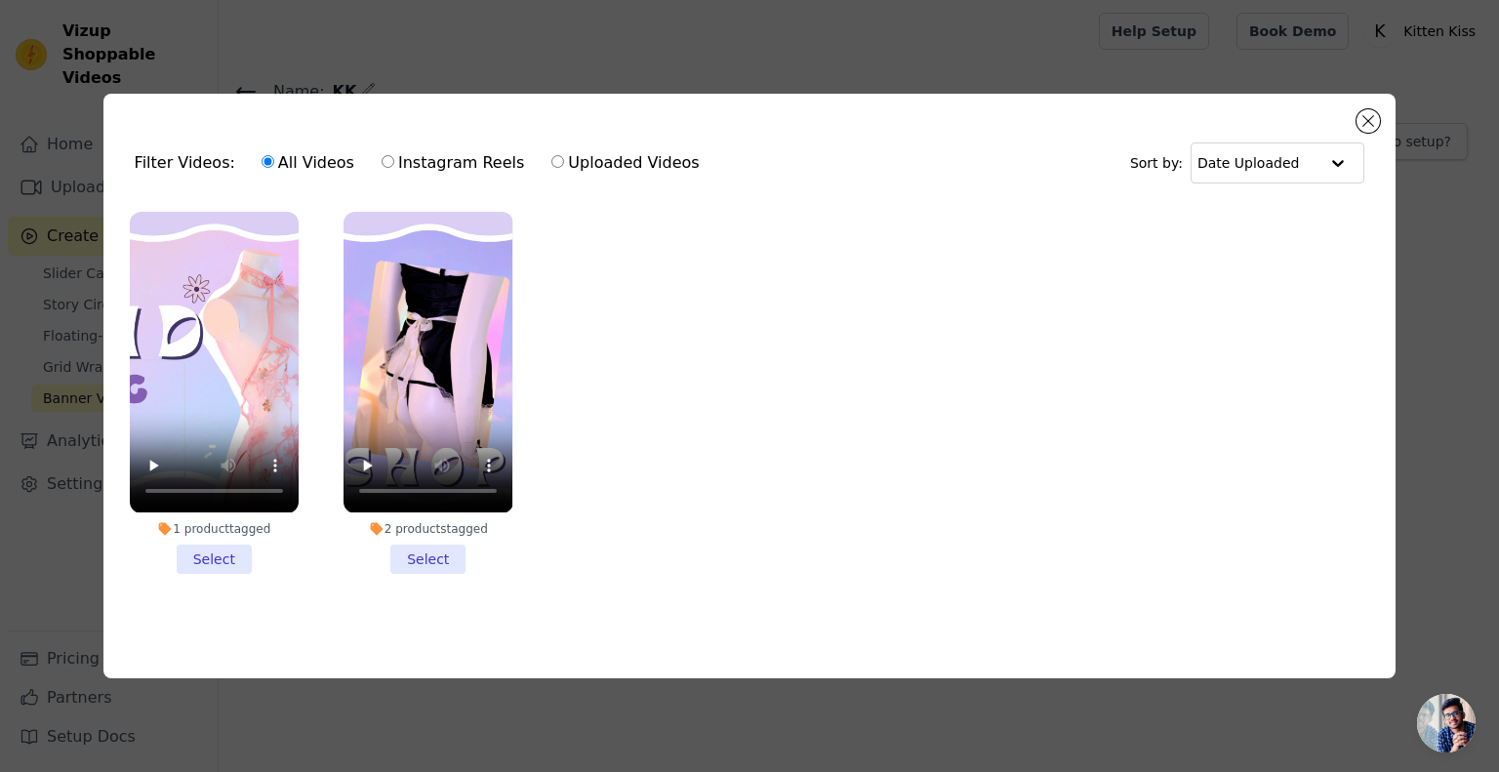
click at [200, 549] on li "1 product tagged Select" at bounding box center [214, 392] width 169 height 361
click at [0, 0] on input "1 product tagged Select" at bounding box center [0, 0] width 0 height 0
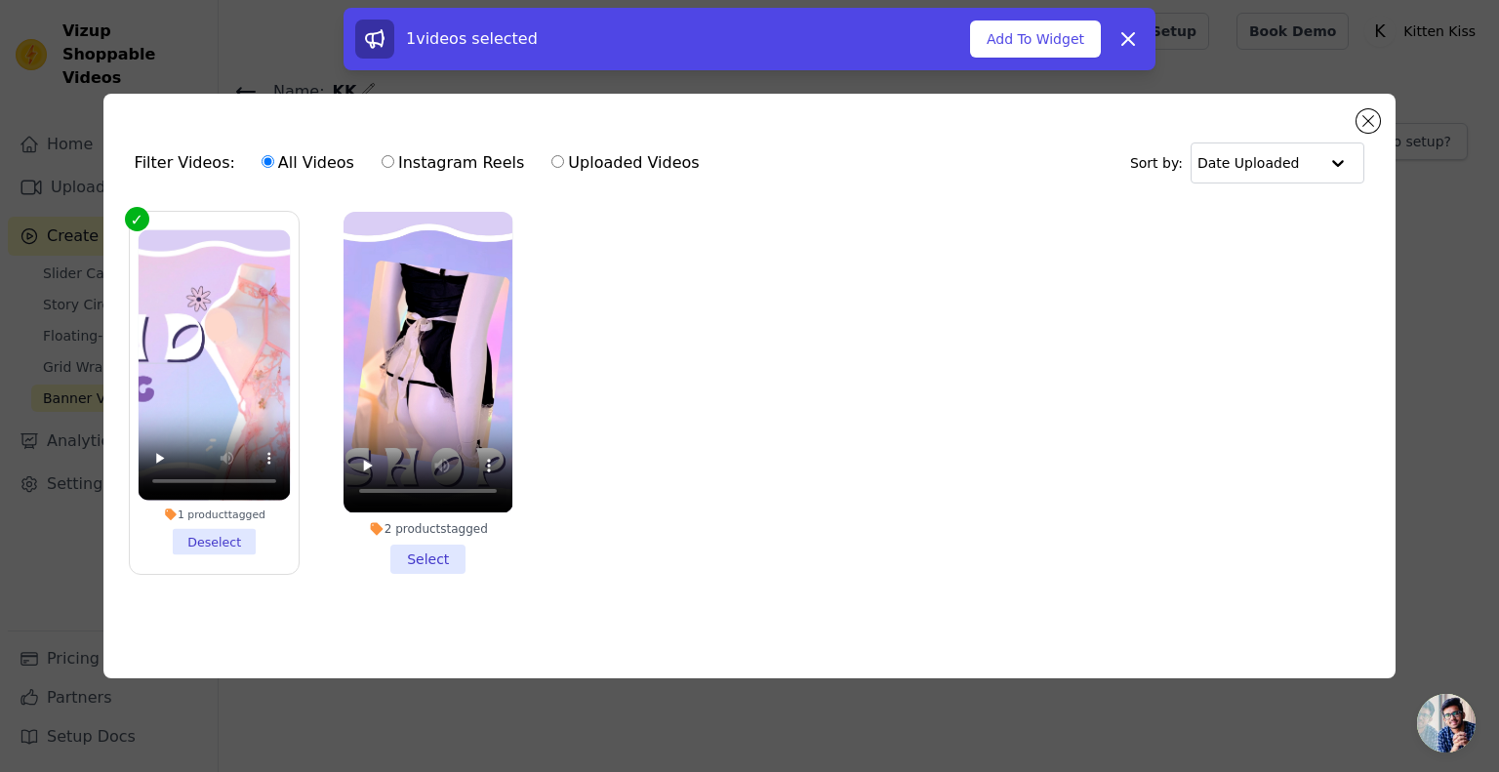
click at [426, 563] on li "2 products tagged Select" at bounding box center [427, 392] width 169 height 361
click at [0, 0] on input "2 products tagged Select" at bounding box center [0, 0] width 0 height 0
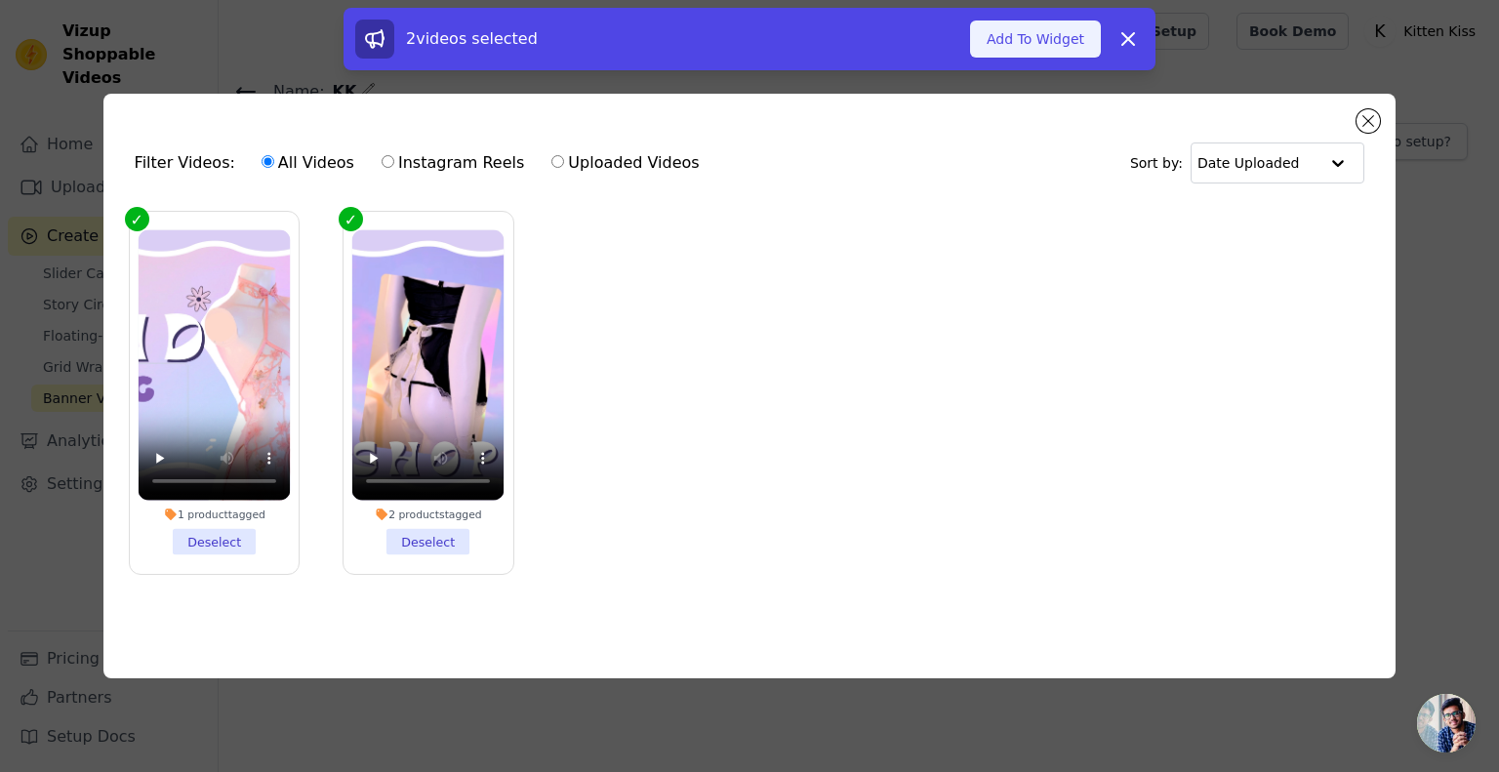
click at [1052, 40] on button "Add To Widget" at bounding box center [1035, 38] width 131 height 37
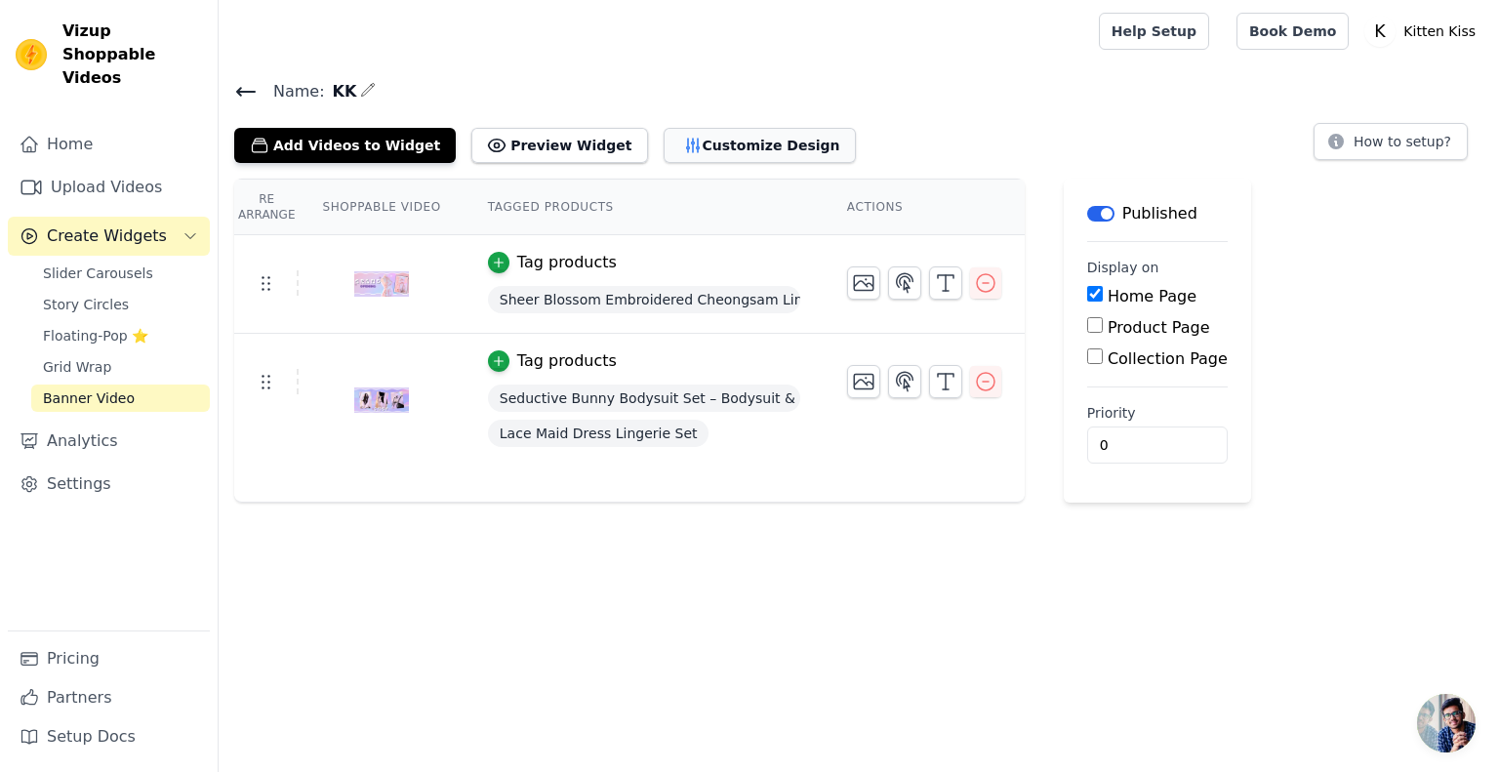
click at [691, 136] on button "Customize Design" at bounding box center [759, 145] width 192 height 35
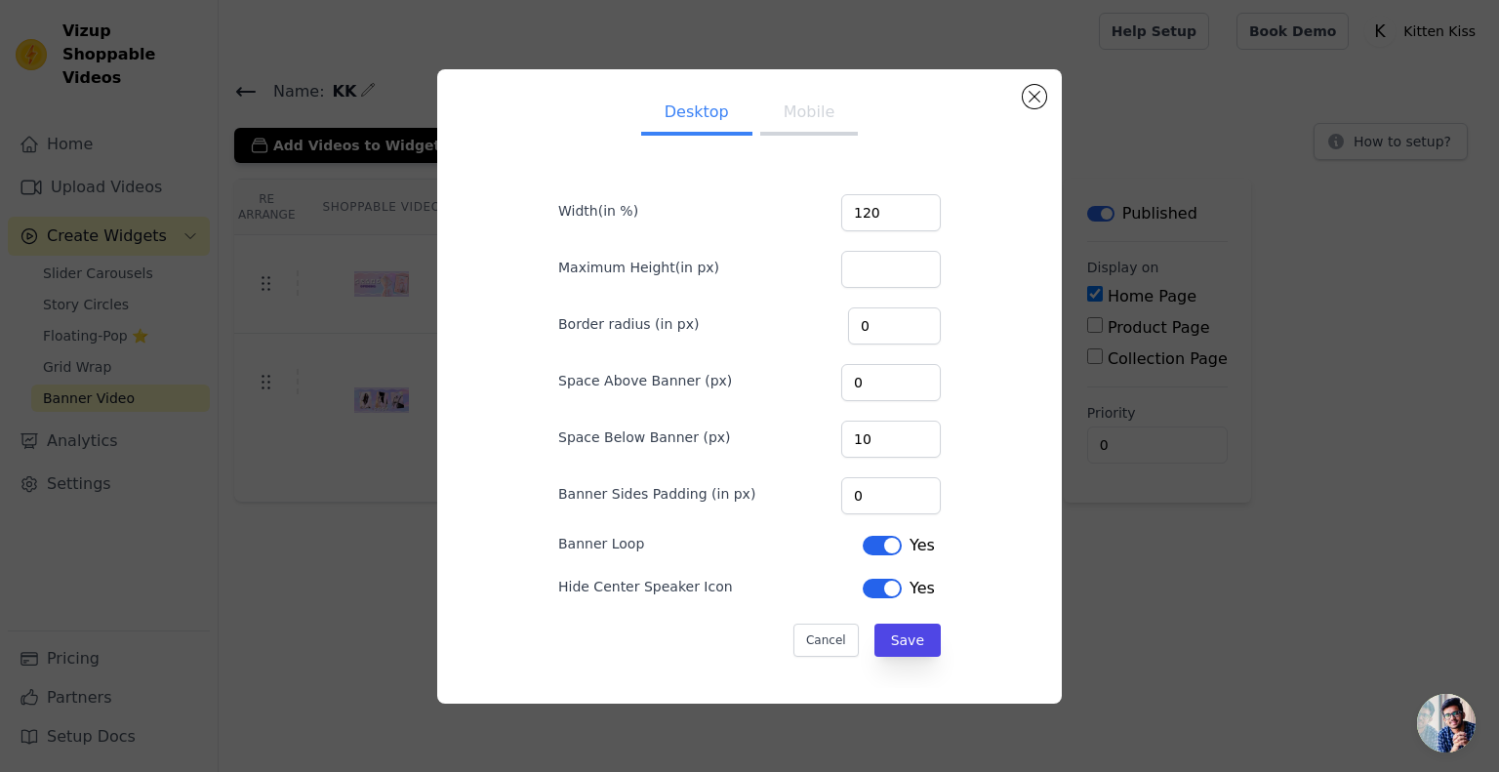
click at [787, 111] on button "Mobile" at bounding box center [809, 114] width 98 height 43
click at [678, 116] on button "Desktop" at bounding box center [696, 114] width 111 height 43
click at [908, 639] on button "Save" at bounding box center [907, 639] width 66 height 33
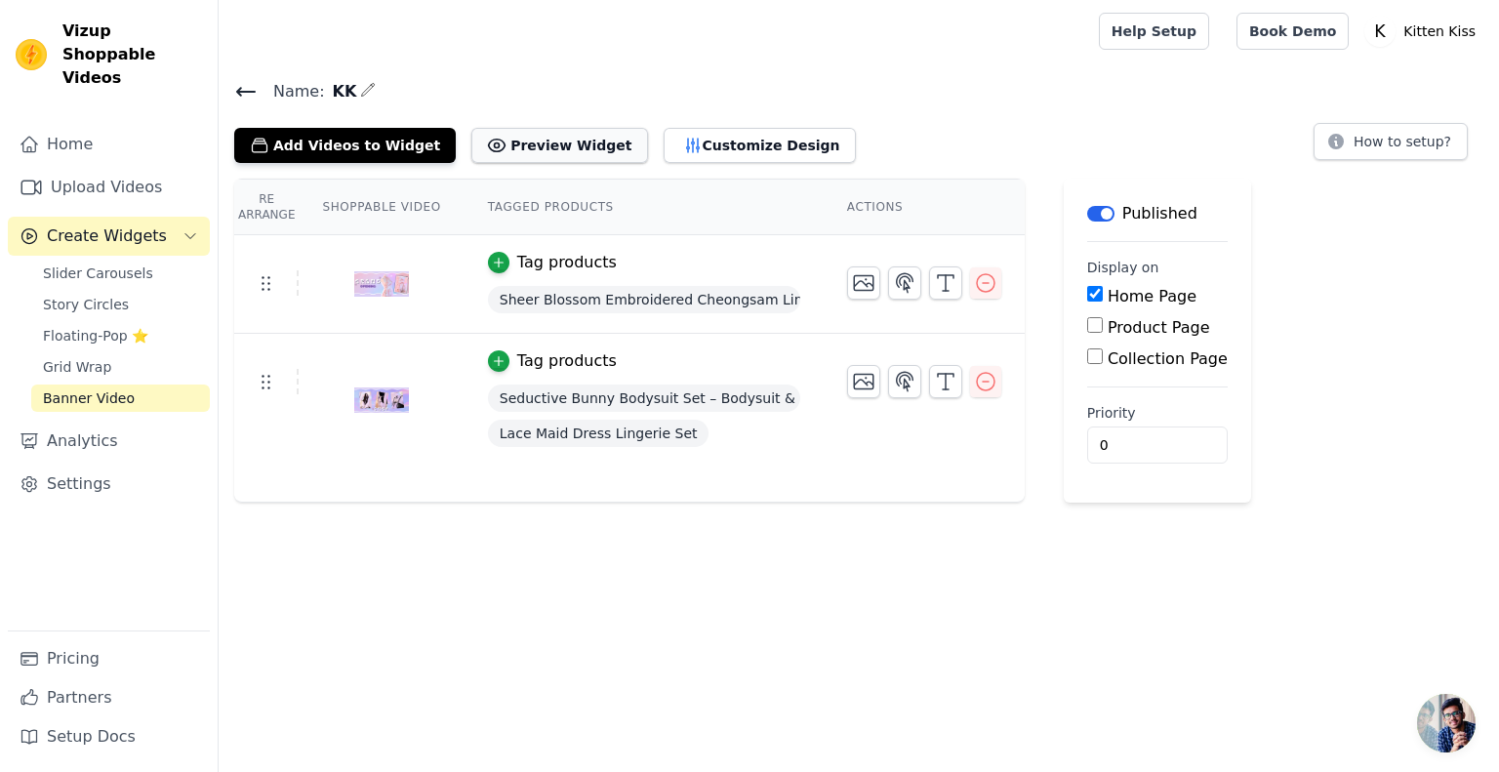
click at [563, 155] on button "Preview Widget" at bounding box center [559, 145] width 176 height 35
